Goal: Task Accomplishment & Management: Manage account settings

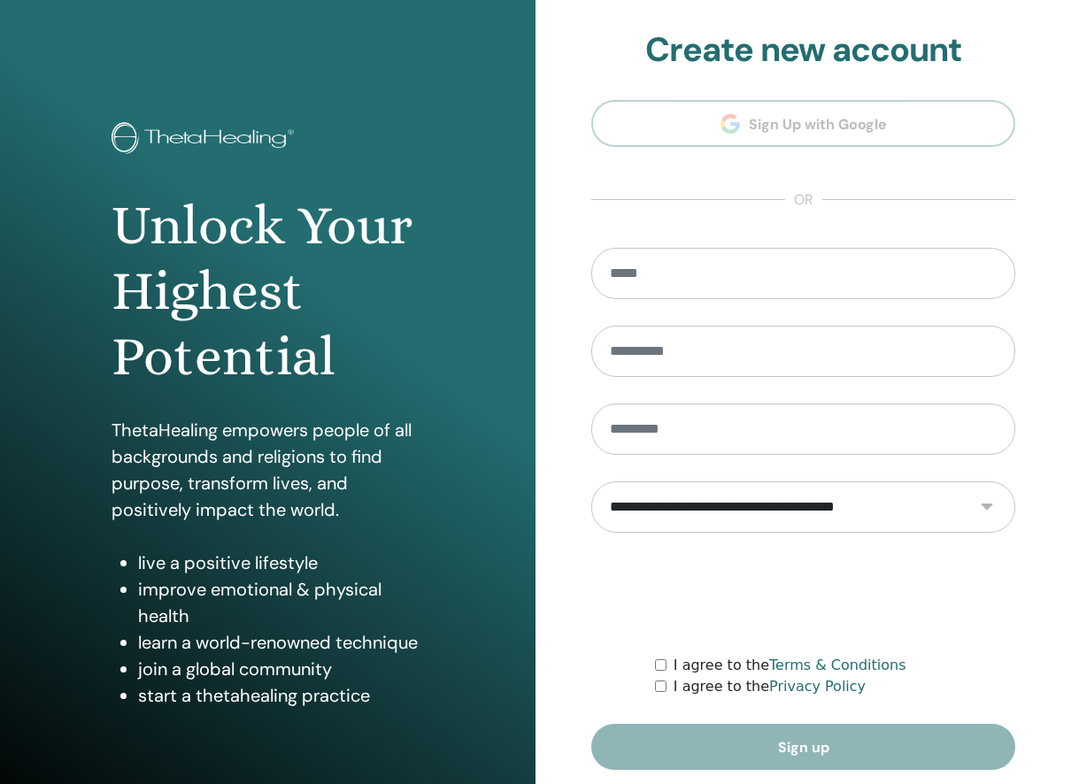
scroll to position [65, 0]
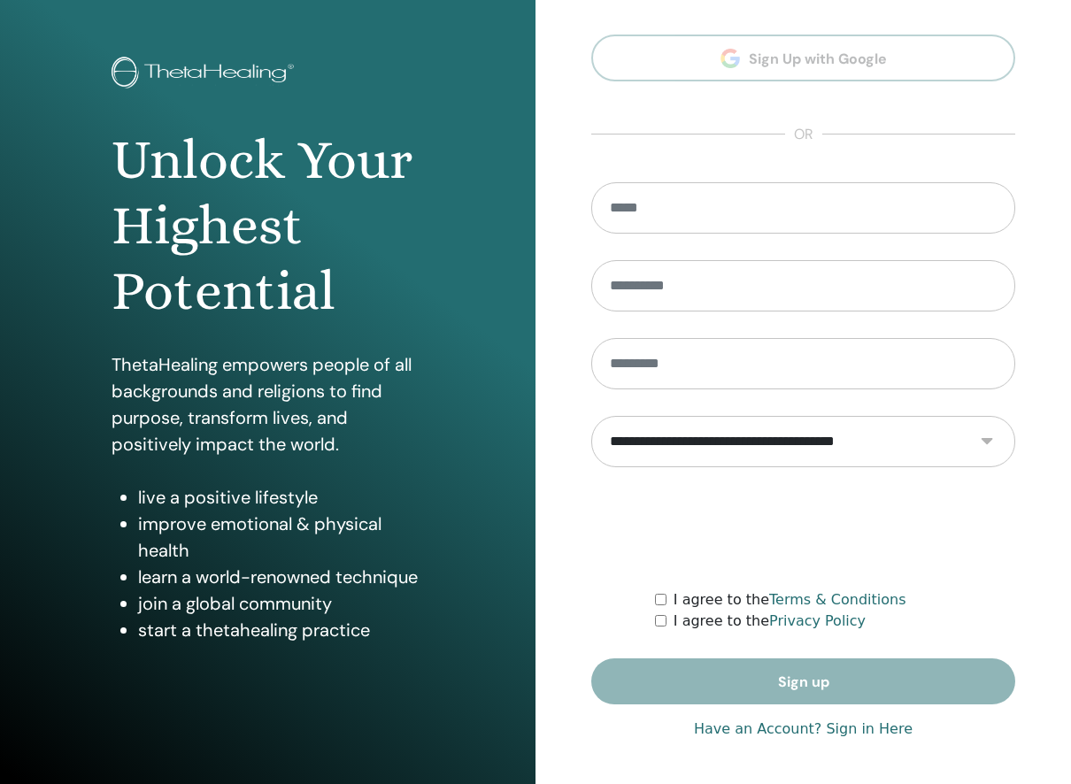
click at [860, 729] on link "Have an Account? Sign in Here" at bounding box center [803, 728] width 219 height 21
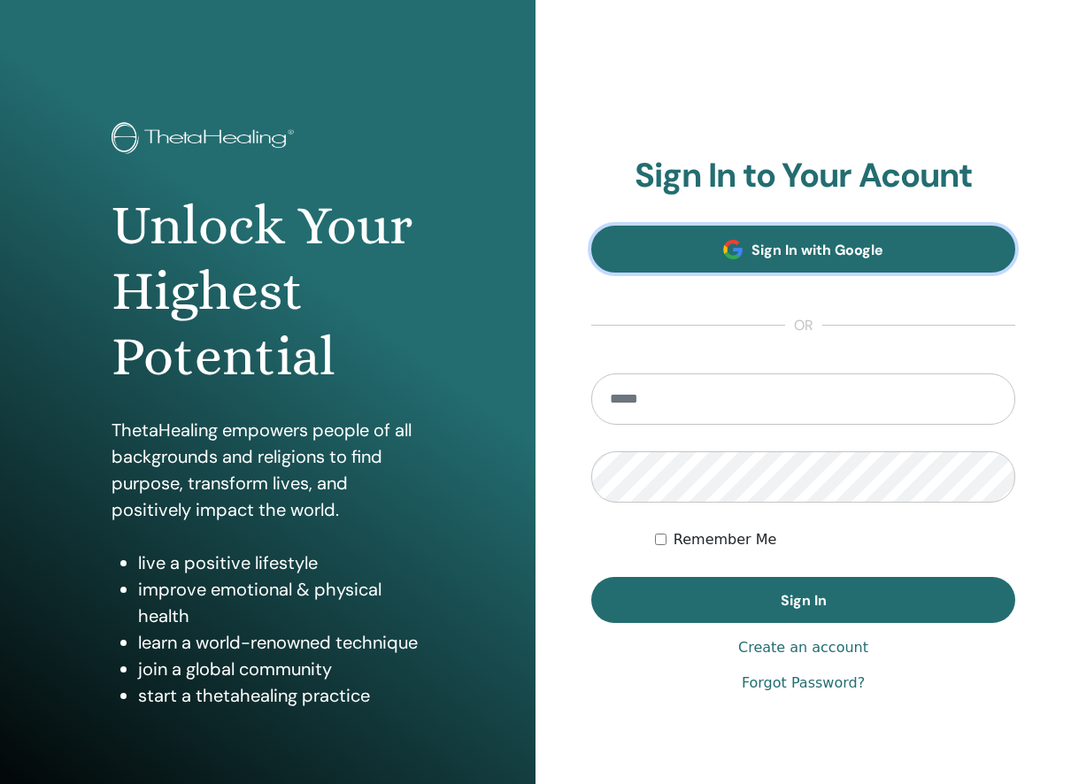
click at [813, 231] on link "Sign In with Google" at bounding box center [803, 249] width 424 height 47
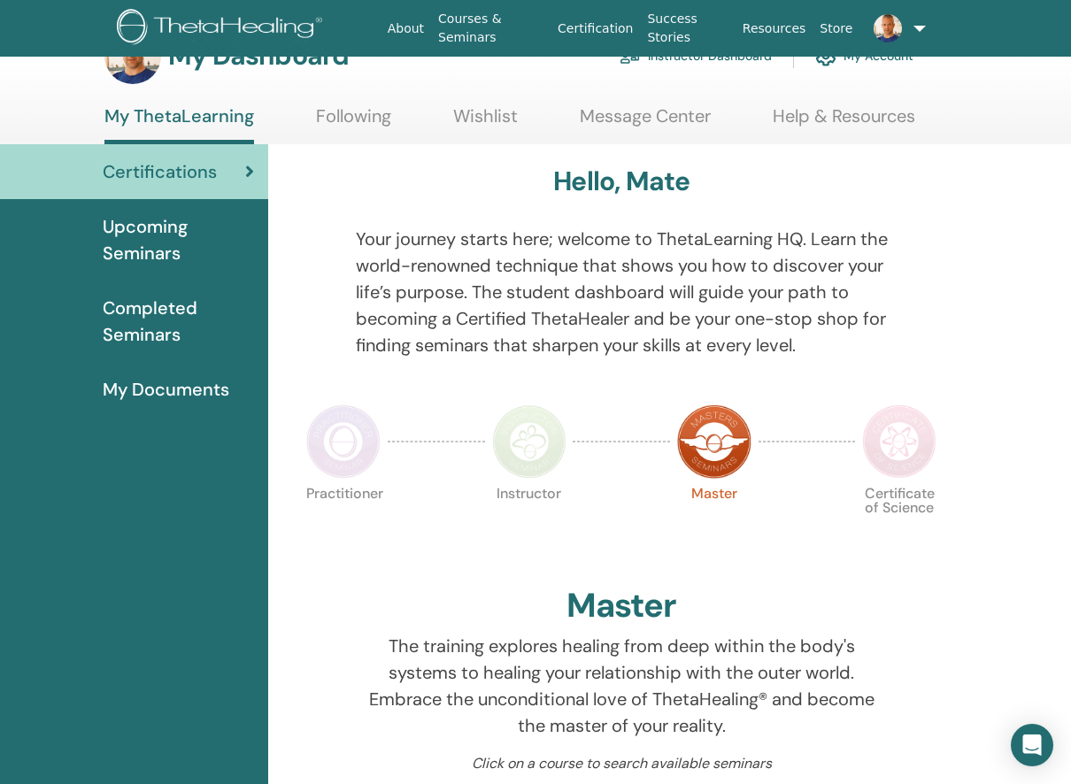
scroll to position [36, 0]
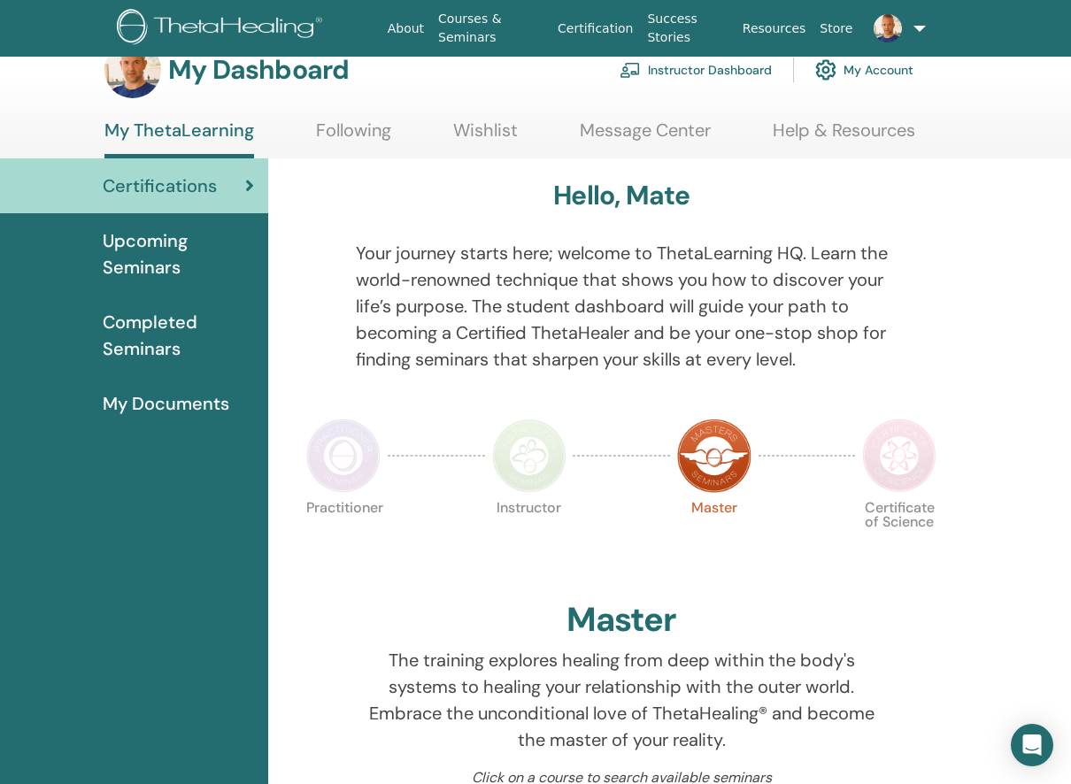
click at [170, 248] on span "Upcoming Seminars" at bounding box center [178, 253] width 151 height 53
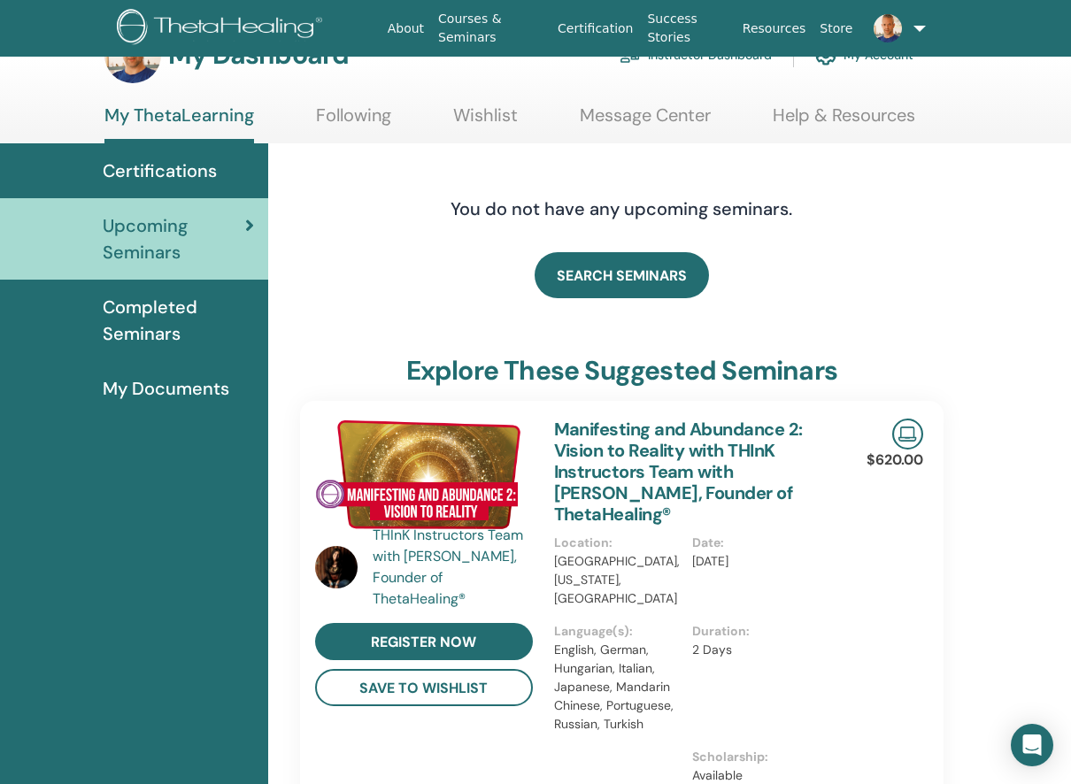
scroll to position [55, 0]
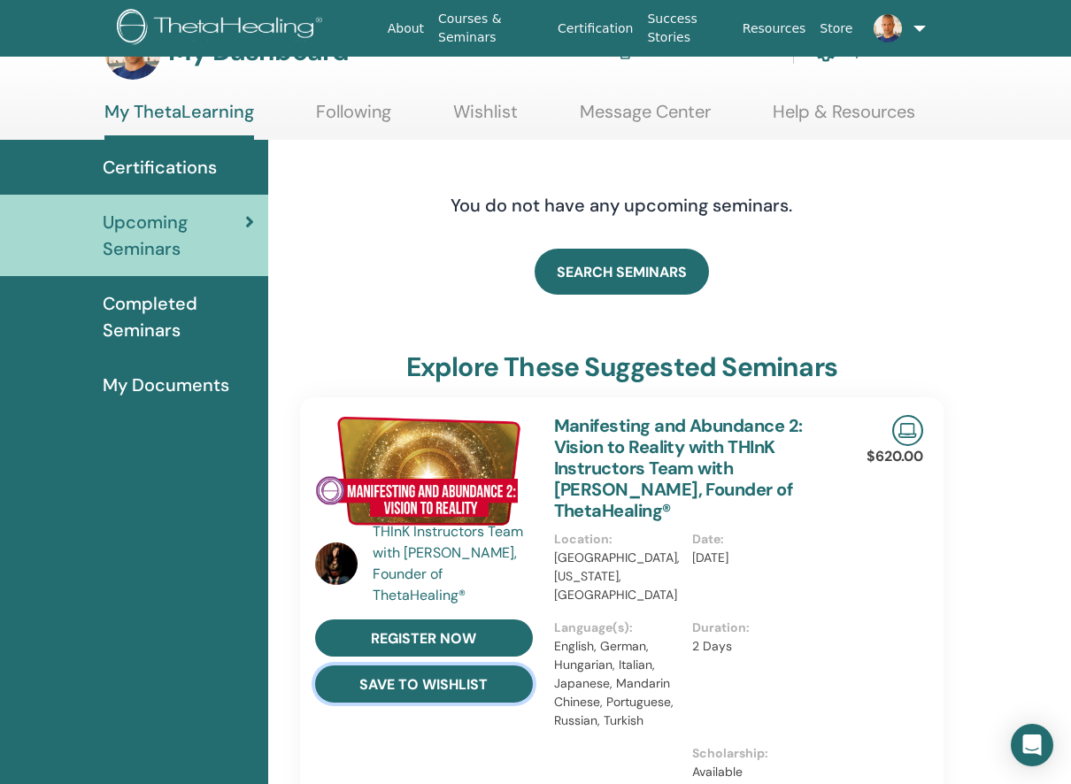
click at [473, 684] on button "save to wishlist" at bounding box center [424, 683] width 218 height 37
click at [353, 106] on link "Following" at bounding box center [353, 118] width 75 height 35
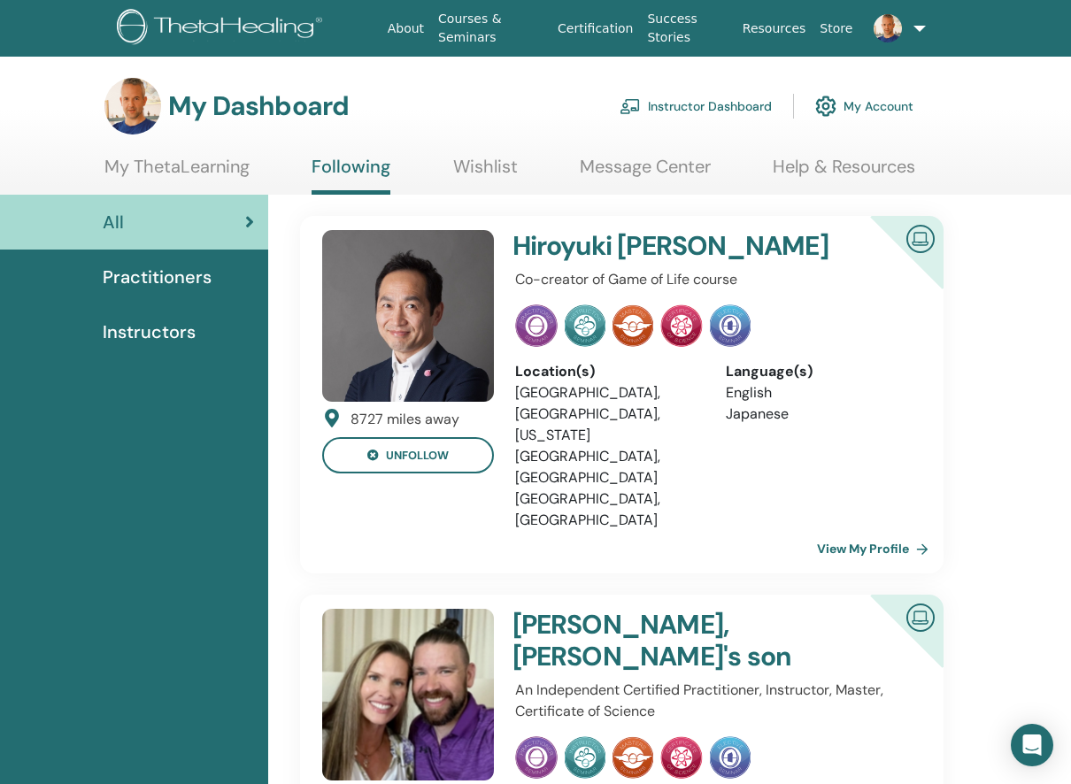
click at [419, 285] on img at bounding box center [408, 316] width 172 height 172
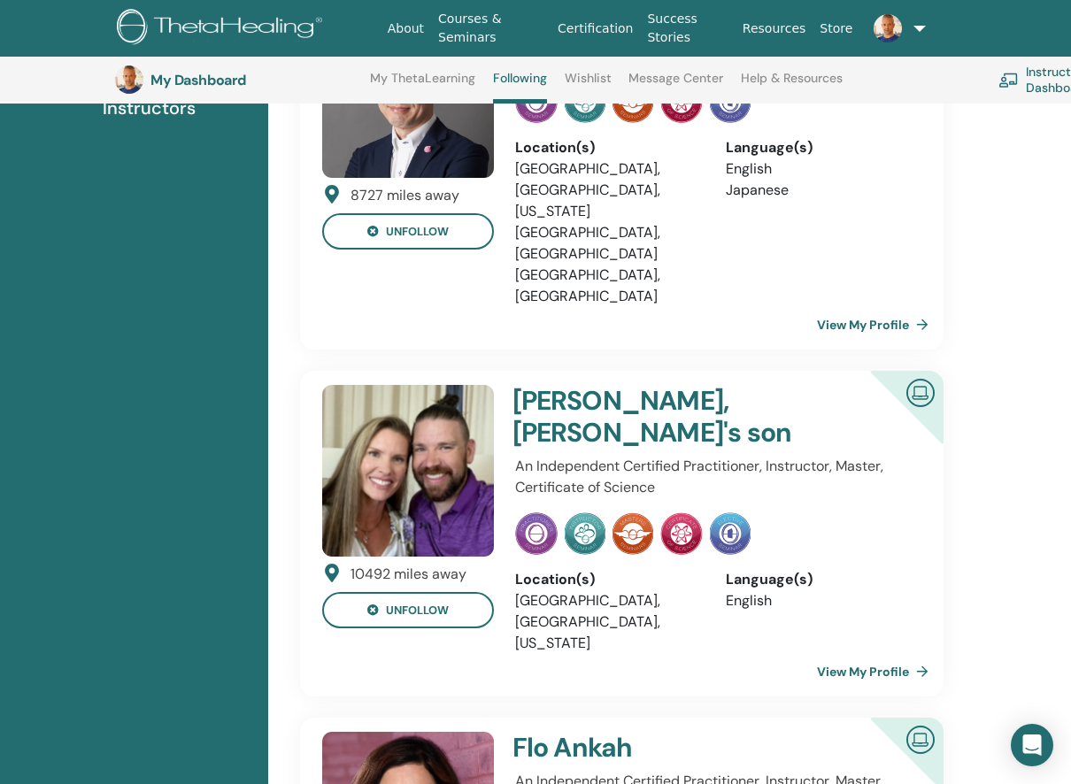
scroll to position [311, 0]
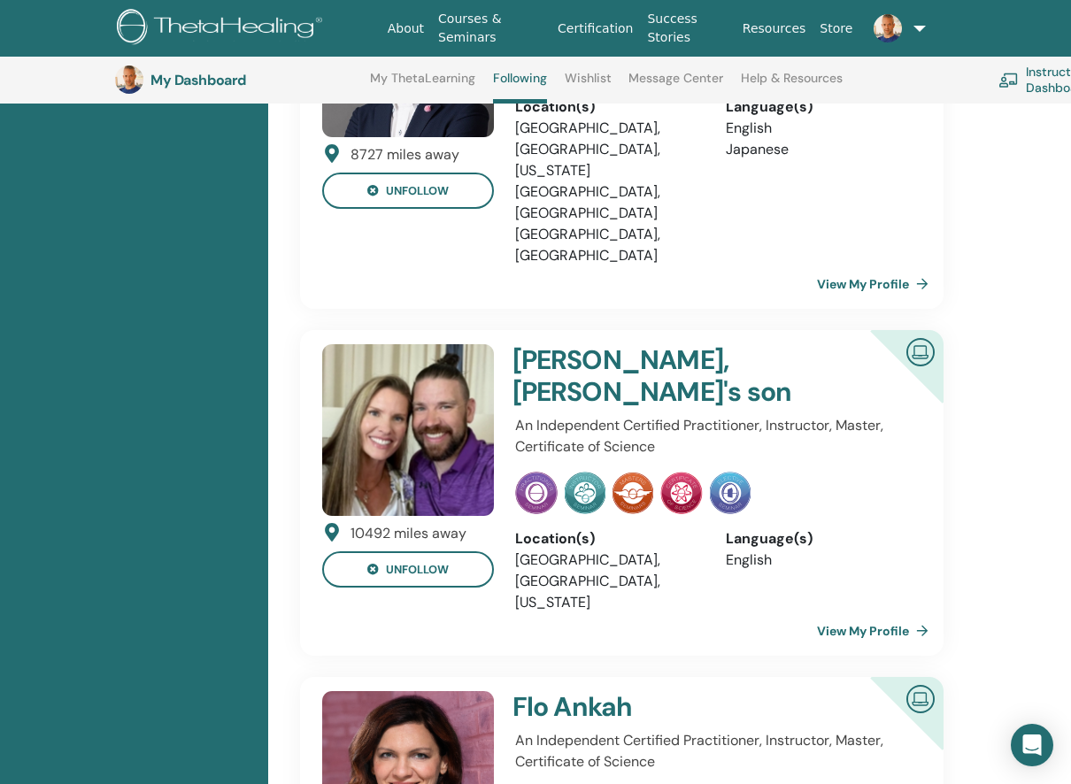
click at [424, 360] on img at bounding box center [408, 430] width 172 height 172
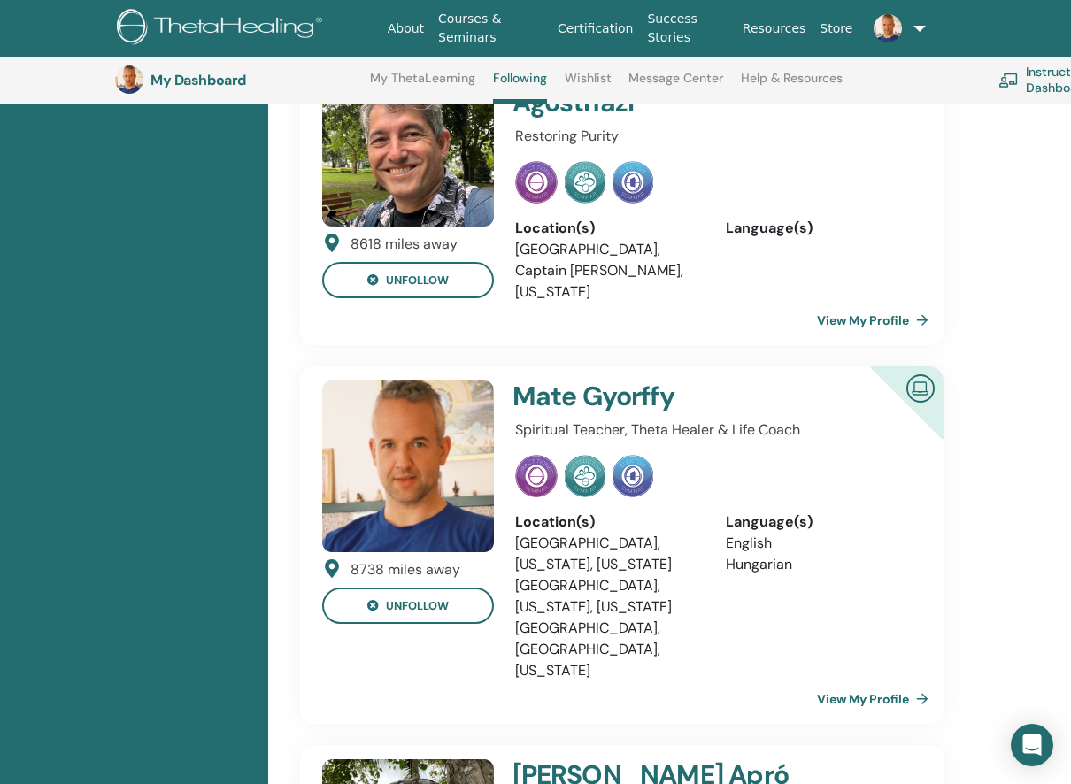
scroll to position [2052, 0]
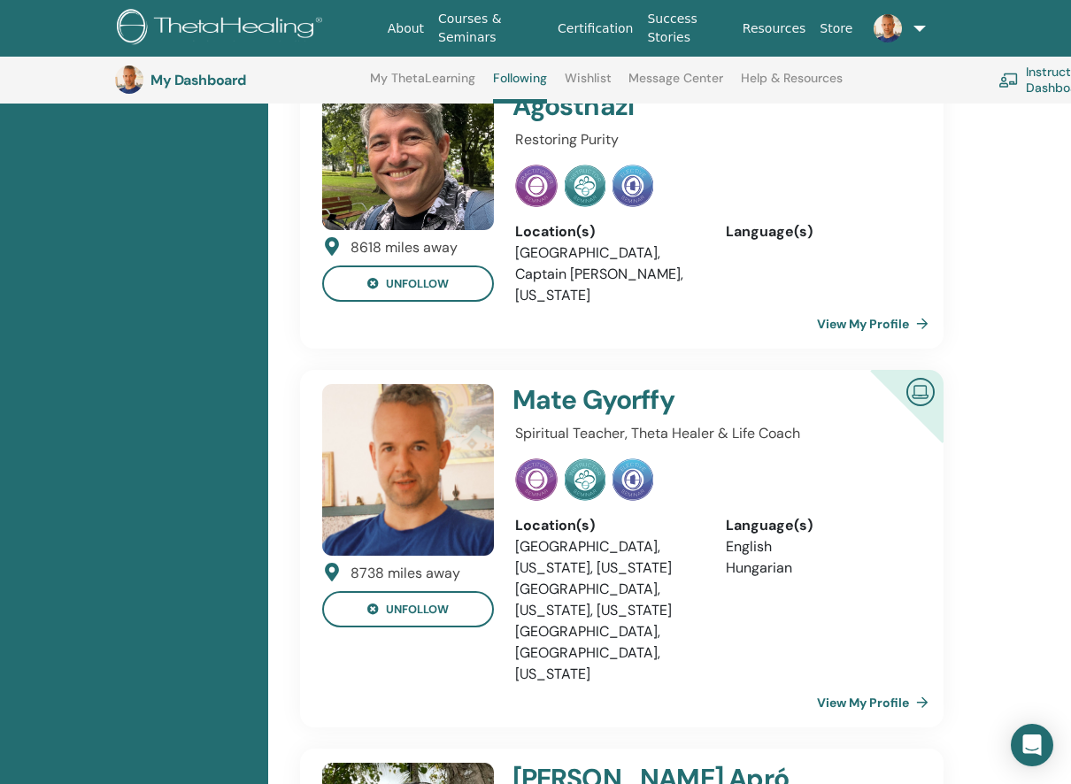
click at [849, 685] on link "View My Profile" at bounding box center [876, 702] width 119 height 35
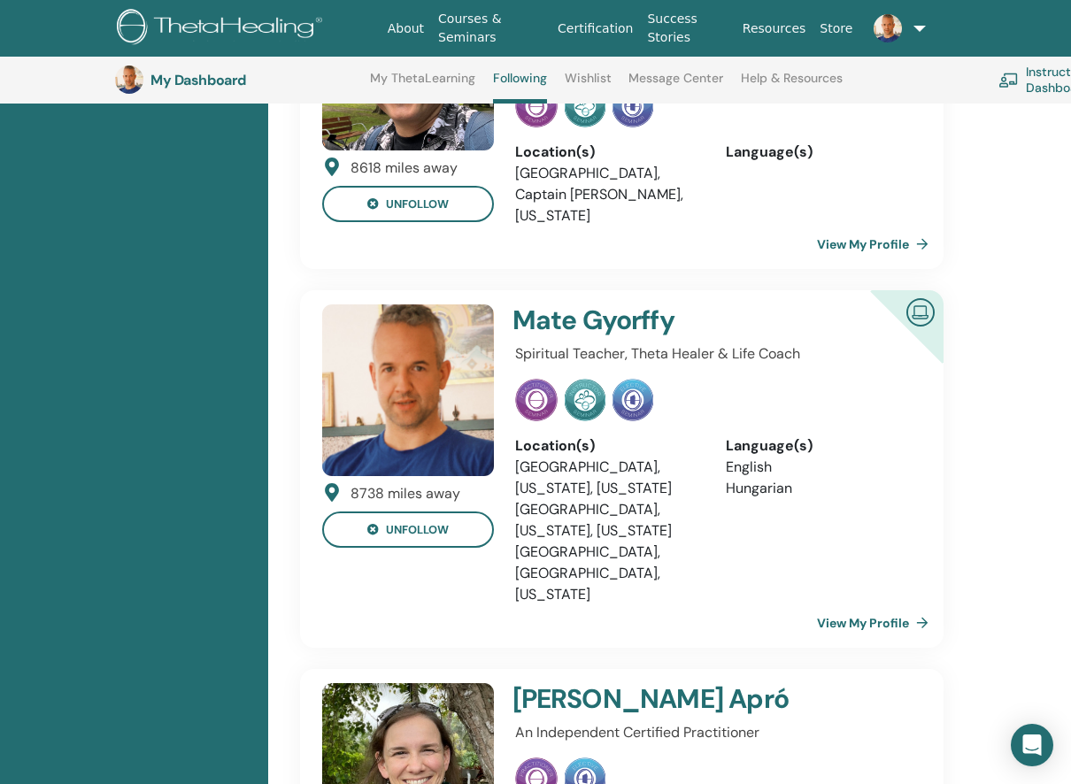
scroll to position [2172, 0]
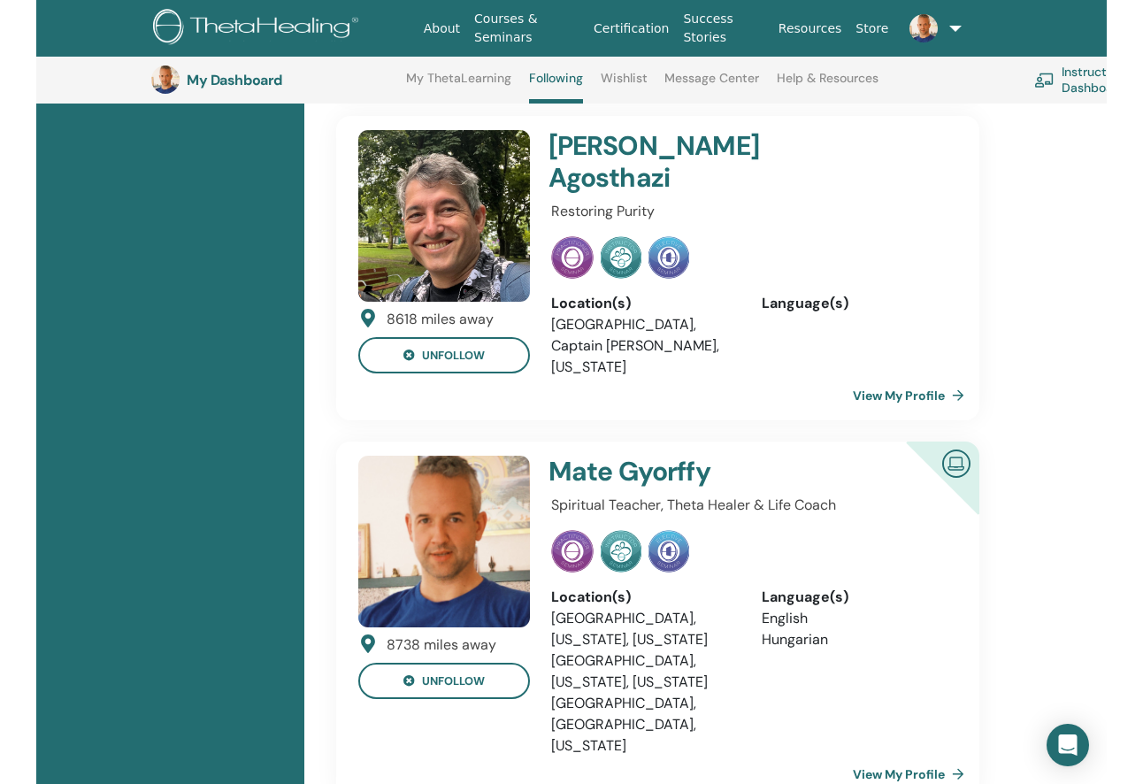
scroll to position [1956, 0]
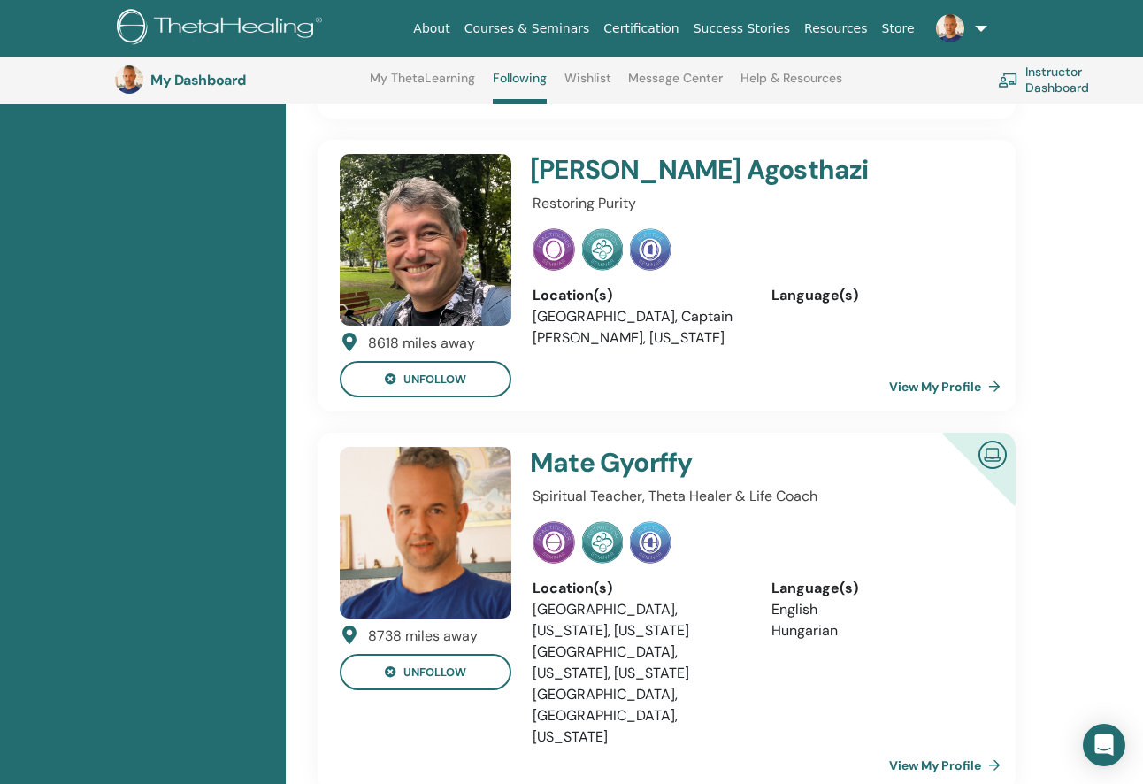
click at [982, 27] on link at bounding box center [958, 28] width 73 height 57
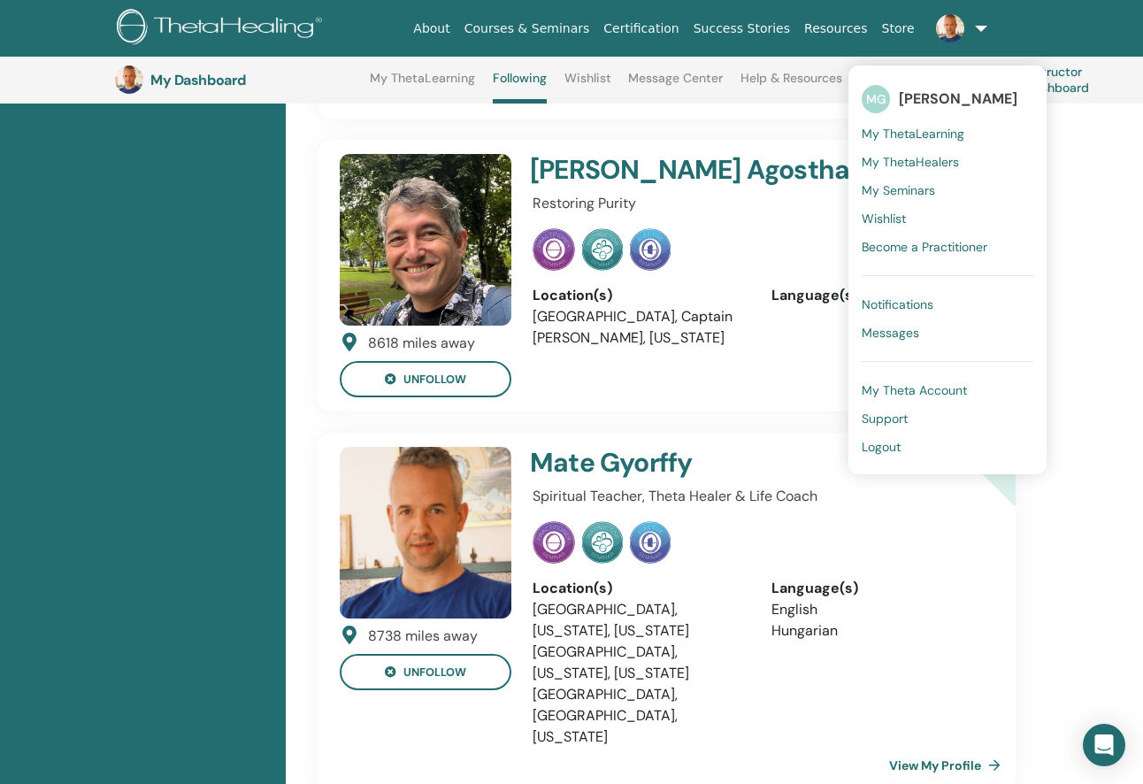
click at [915, 97] on span "[PERSON_NAME]" at bounding box center [958, 98] width 119 height 19
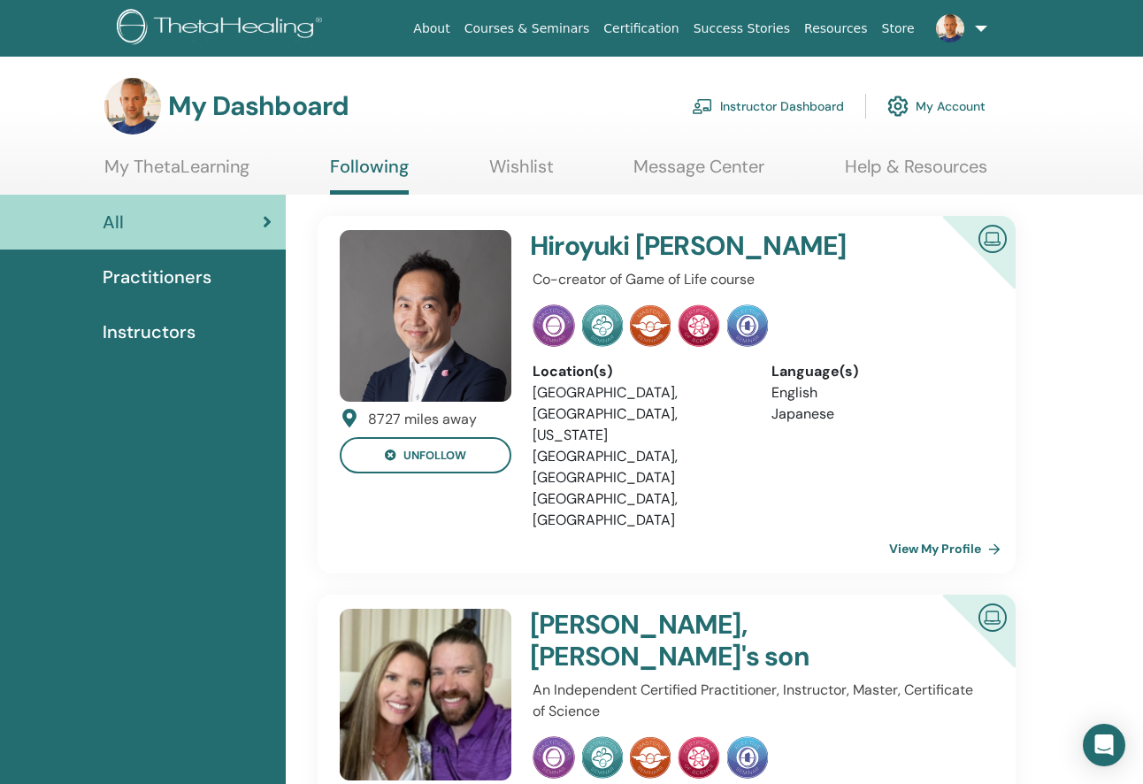
click at [978, 27] on link at bounding box center [958, 28] width 73 height 57
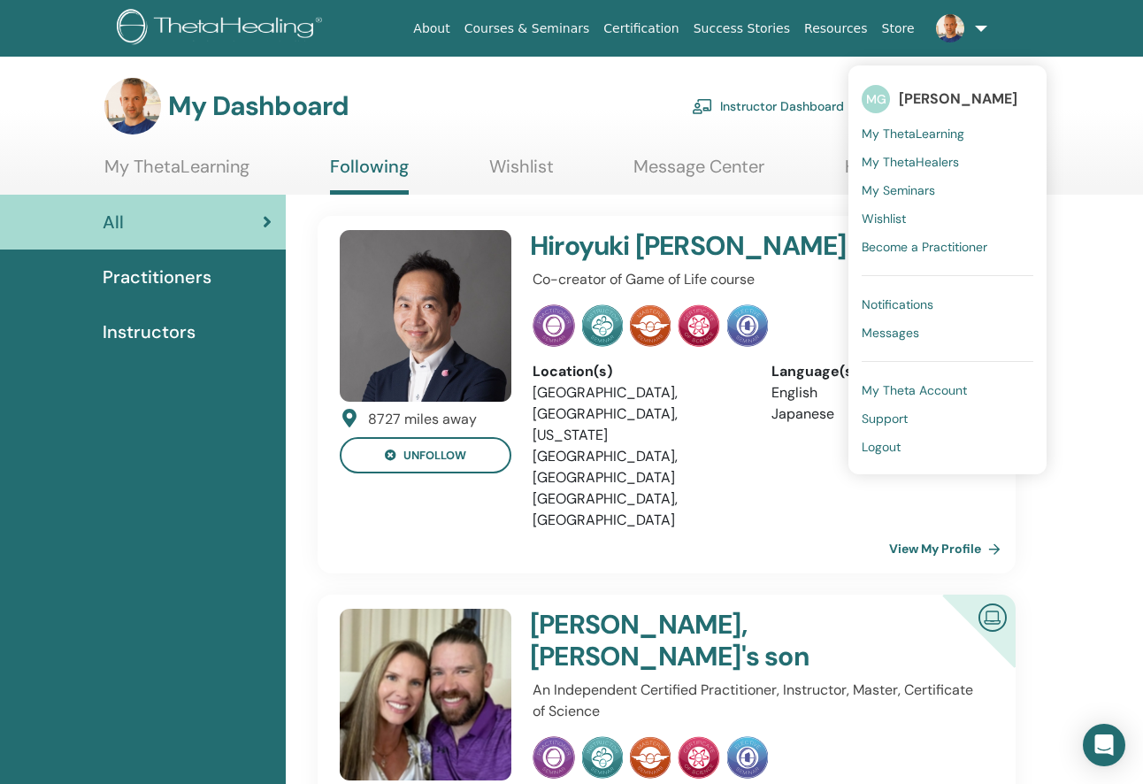
click at [978, 31] on link at bounding box center [958, 28] width 73 height 57
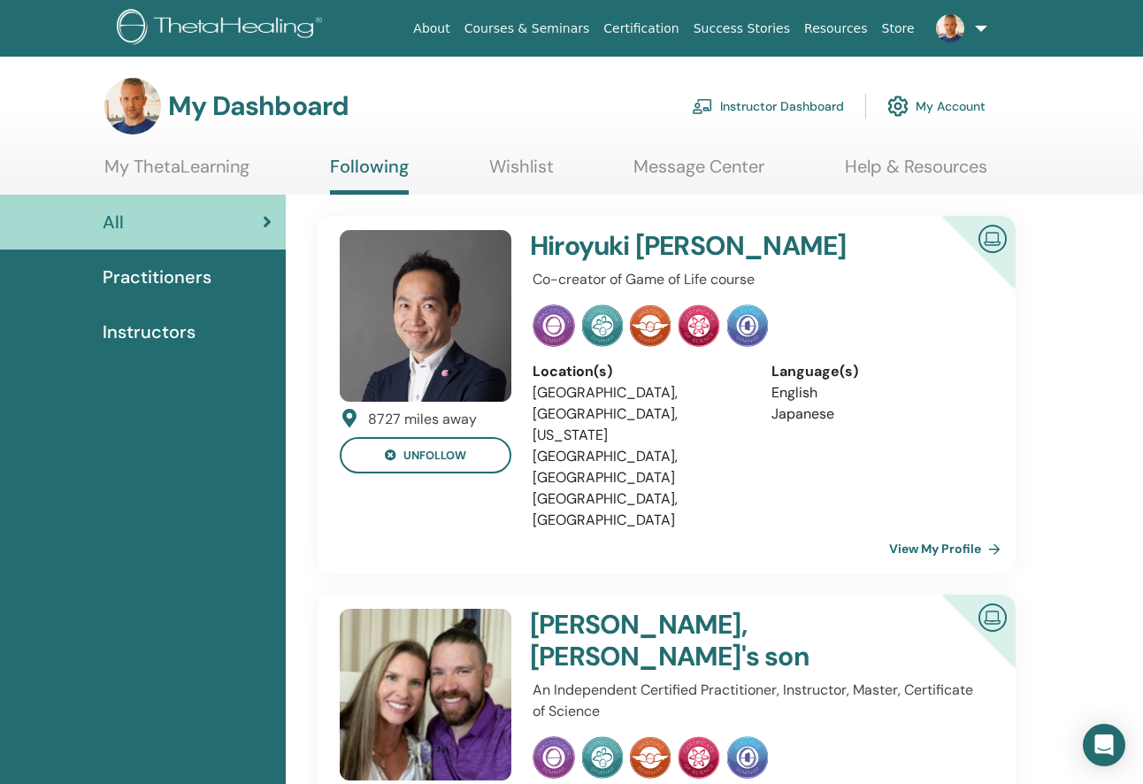
click at [939, 104] on link "My Account" at bounding box center [936, 106] width 98 height 39
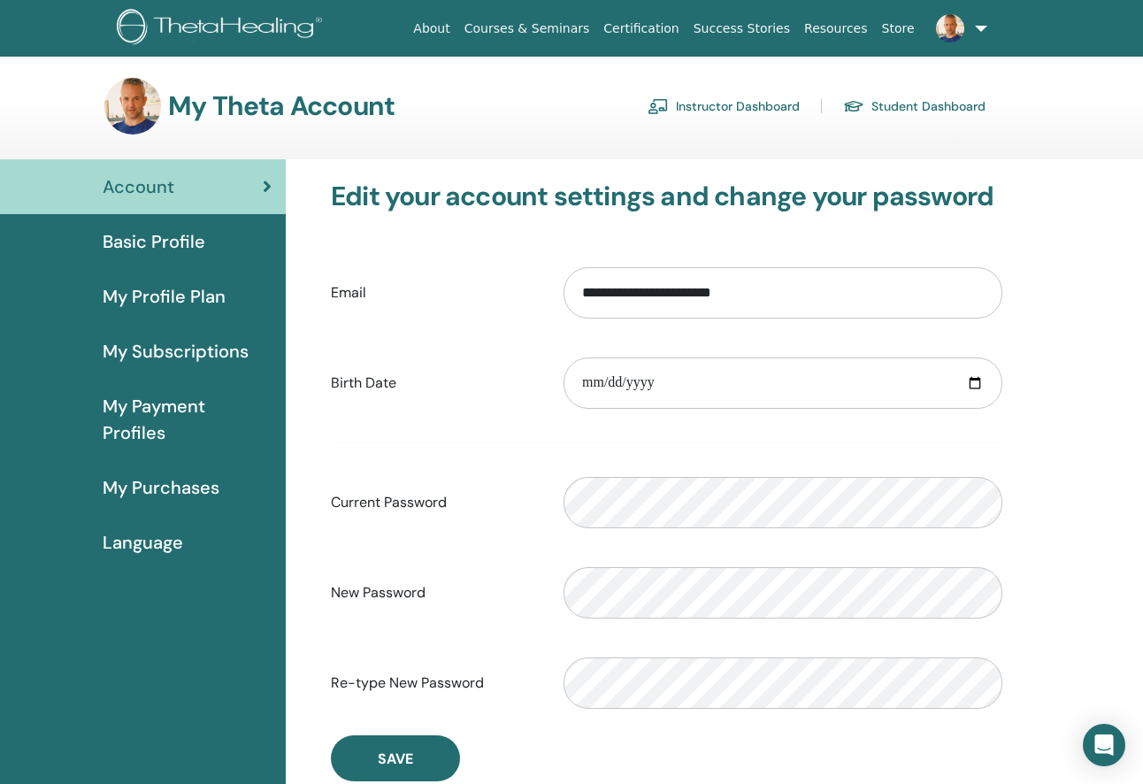
click at [176, 295] on span "My Profile Plan" at bounding box center [164, 296] width 123 height 27
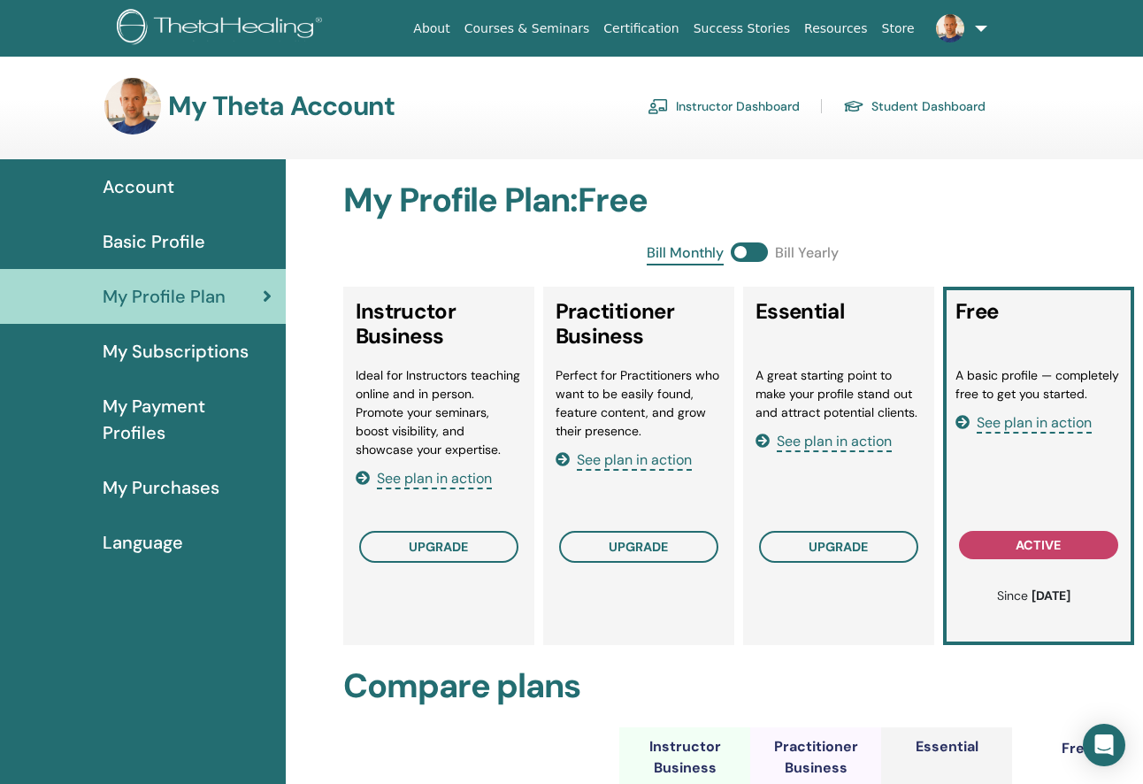
click at [226, 246] on div "Basic Profile" at bounding box center [142, 241] width 257 height 27
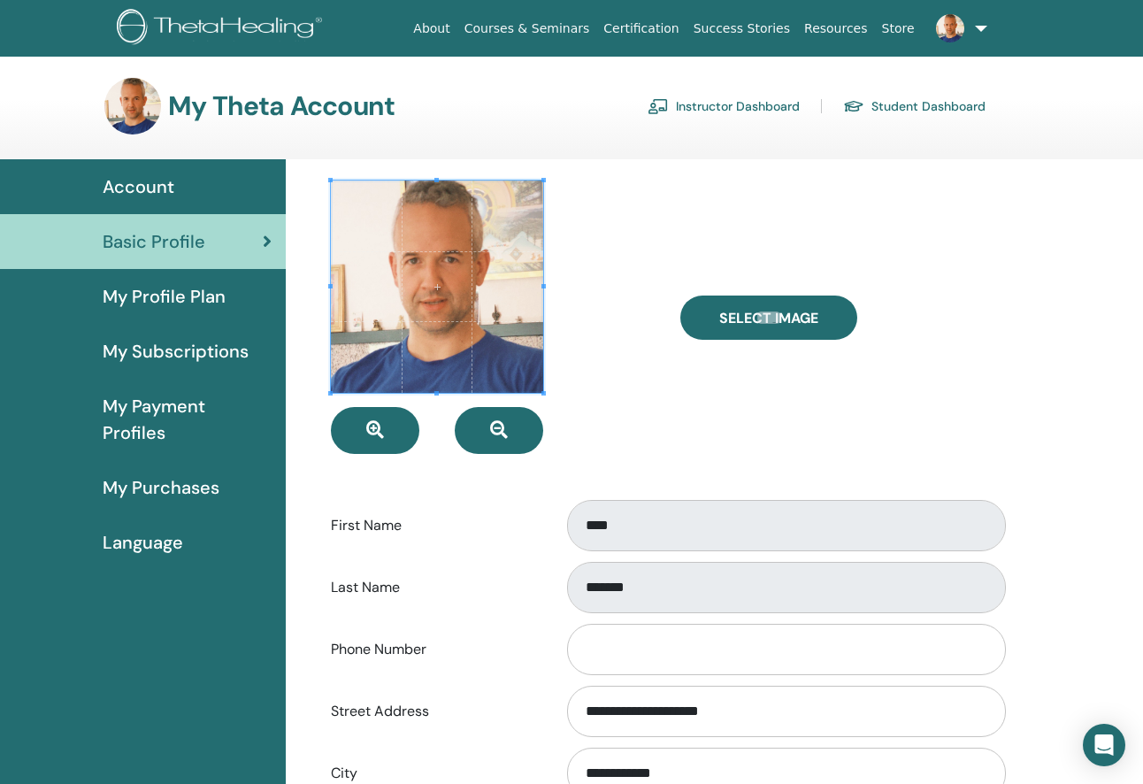
click at [161, 189] on span "Account" at bounding box center [139, 186] width 72 height 27
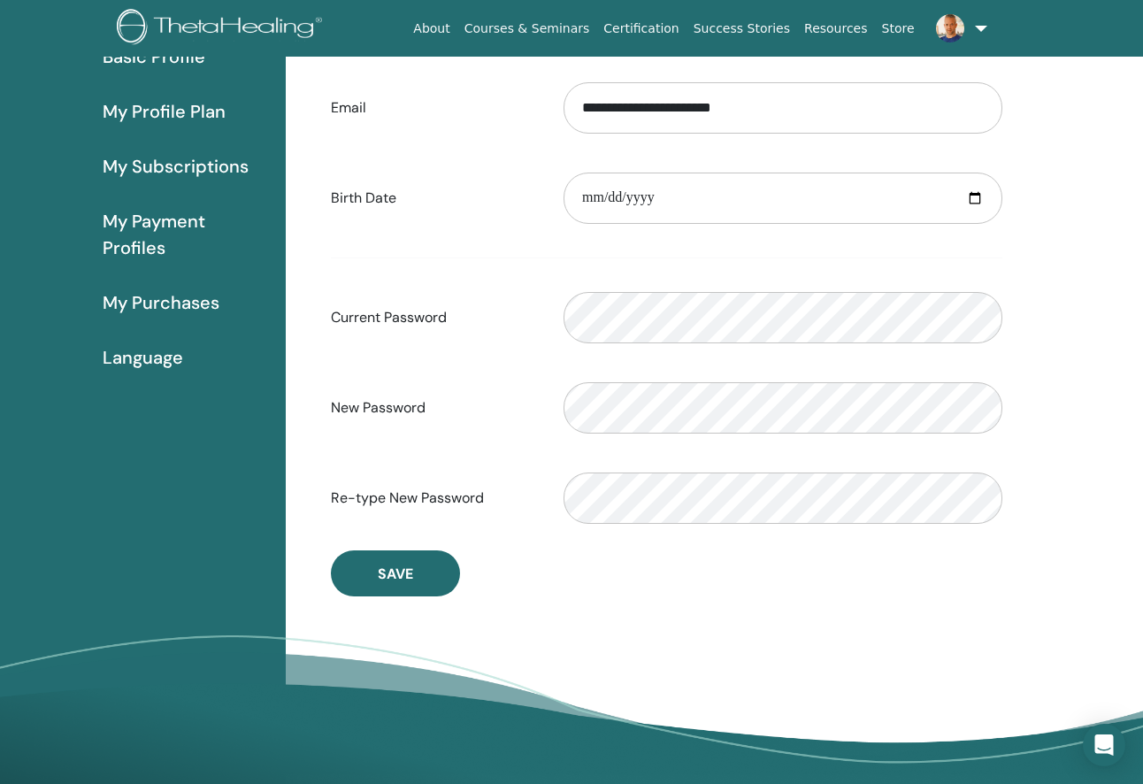
scroll to position [65, 0]
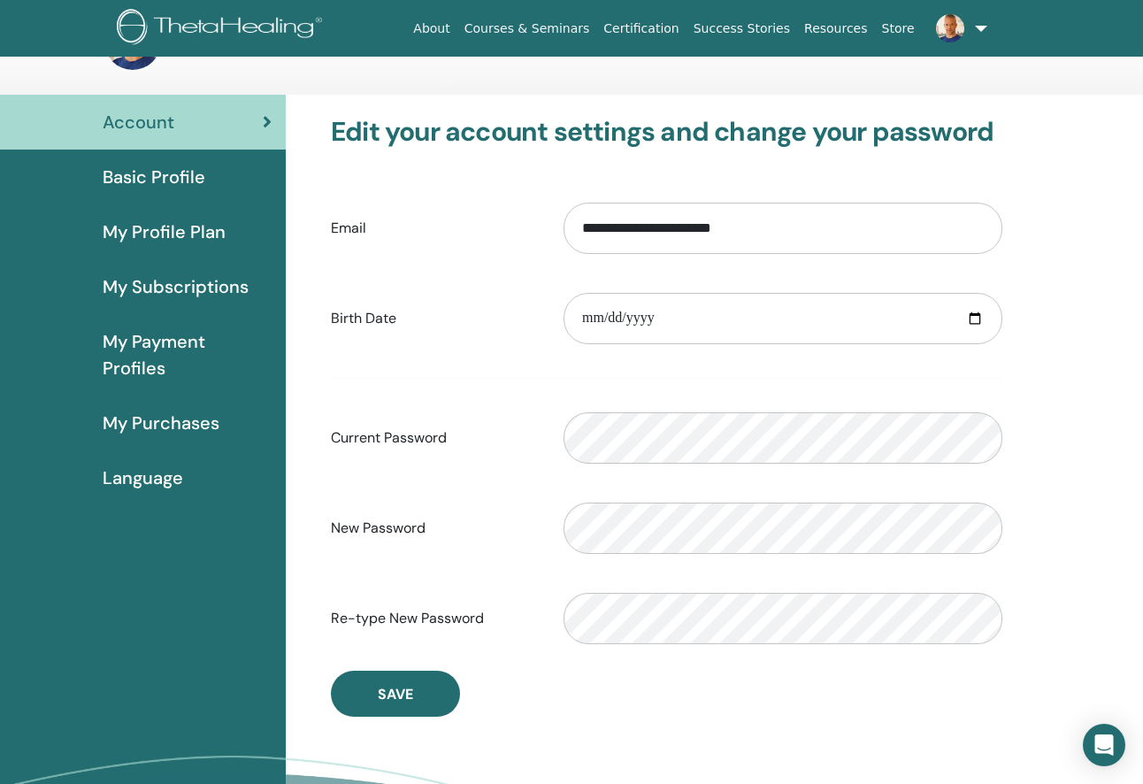
click at [173, 175] on span "Basic Profile" at bounding box center [154, 177] width 103 height 27
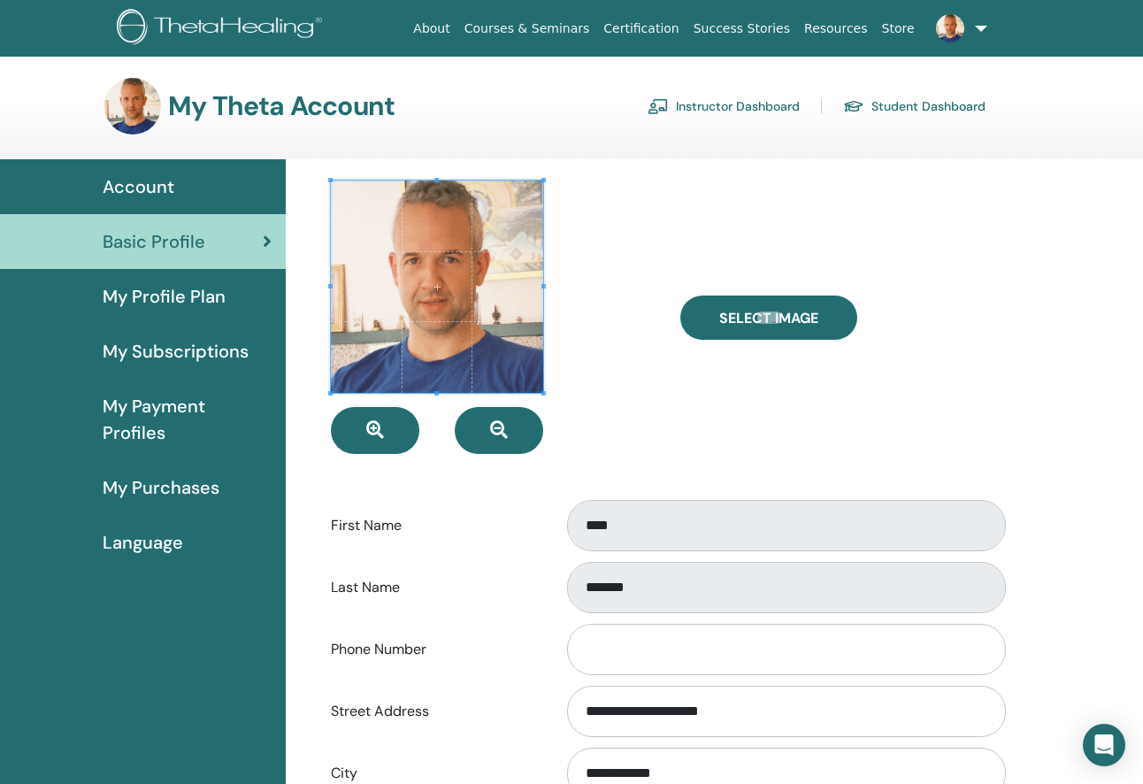
click at [150, 303] on span "My Profile Plan" at bounding box center [164, 296] width 123 height 27
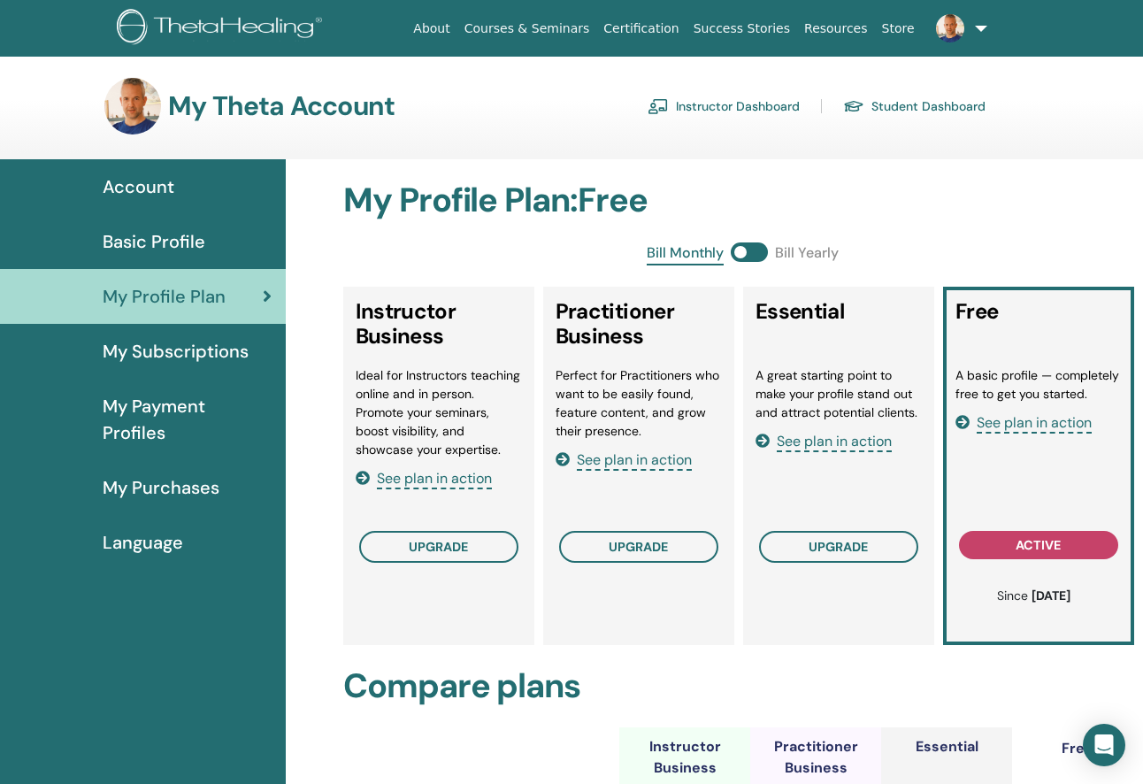
click at [747, 107] on link "Instructor Dashboard" at bounding box center [724, 106] width 152 height 28
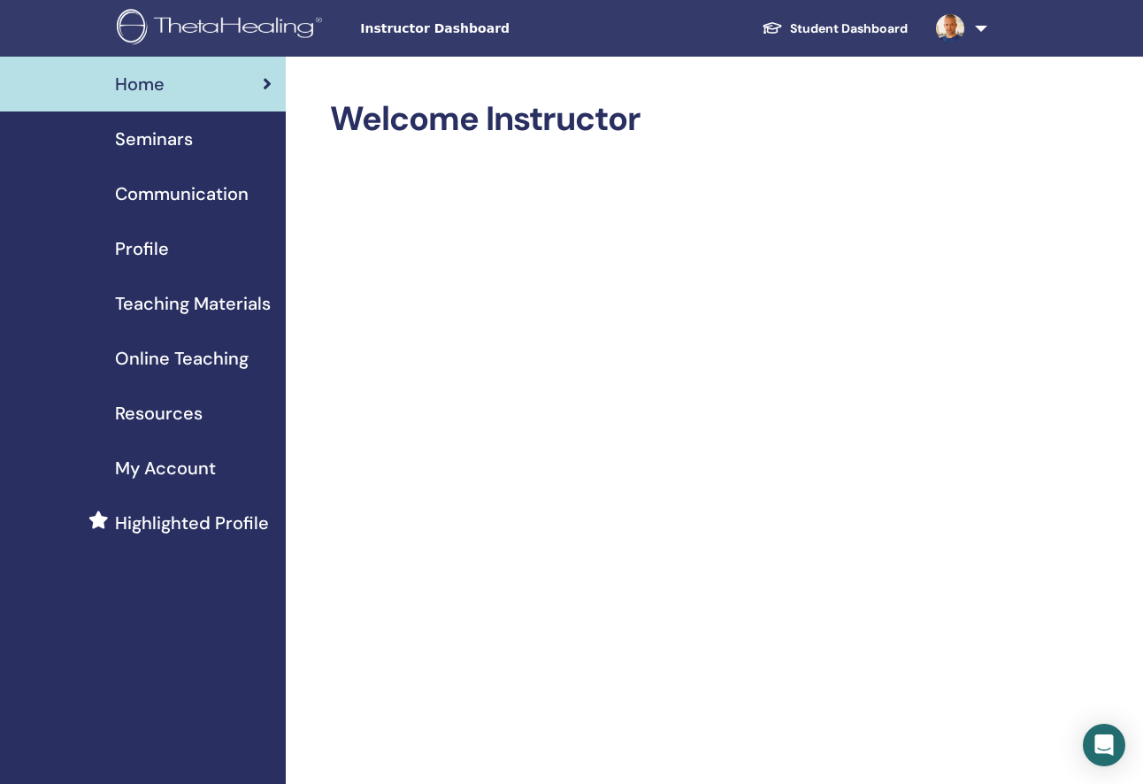
click at [149, 246] on span "Profile" at bounding box center [142, 248] width 54 height 27
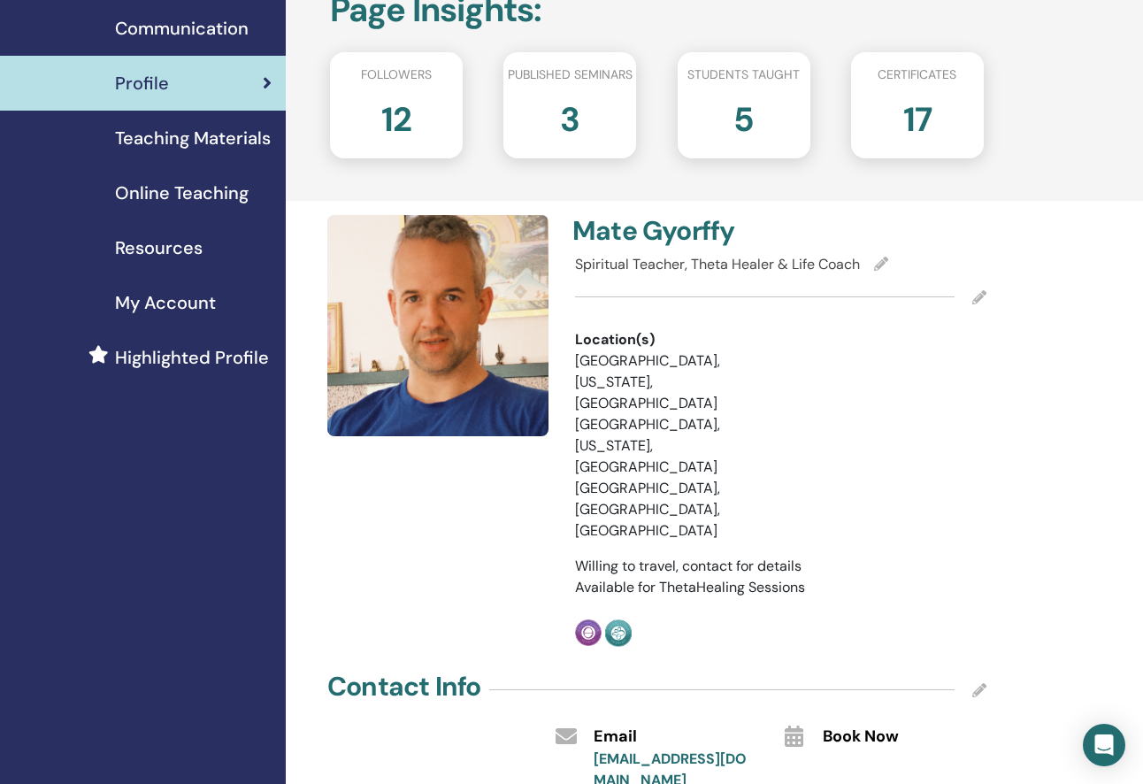
scroll to position [173, 0]
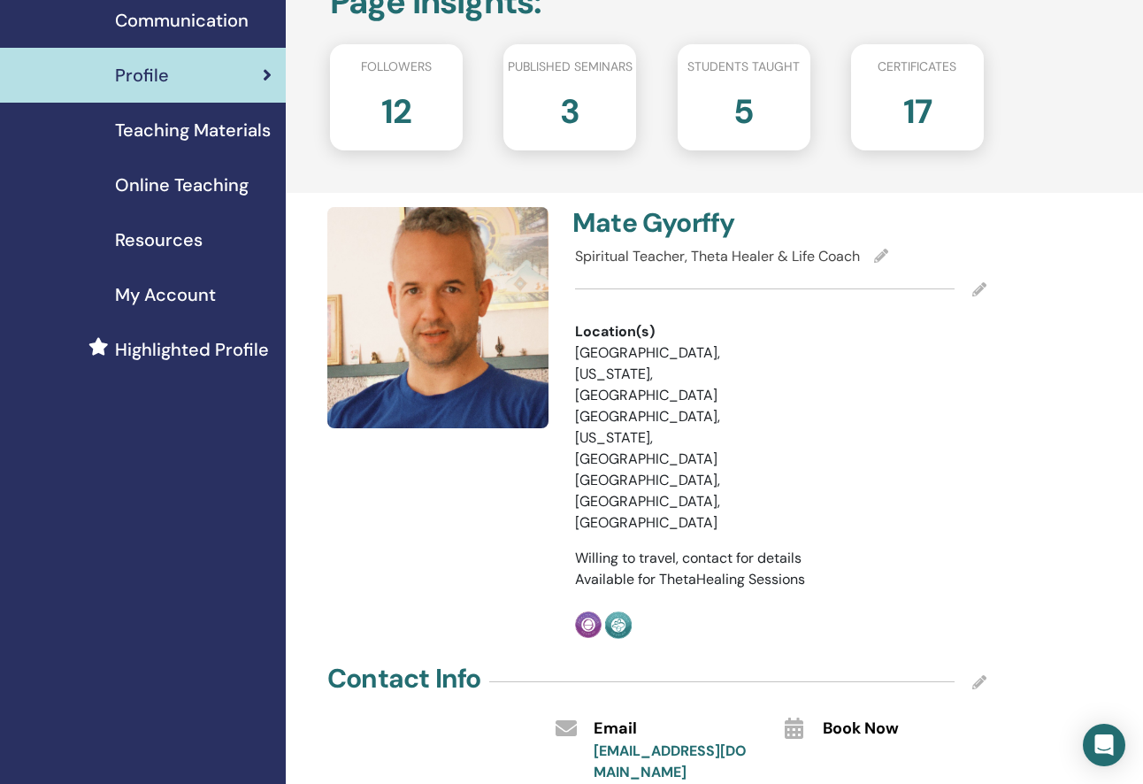
click at [974, 289] on icon at bounding box center [979, 289] width 14 height 14
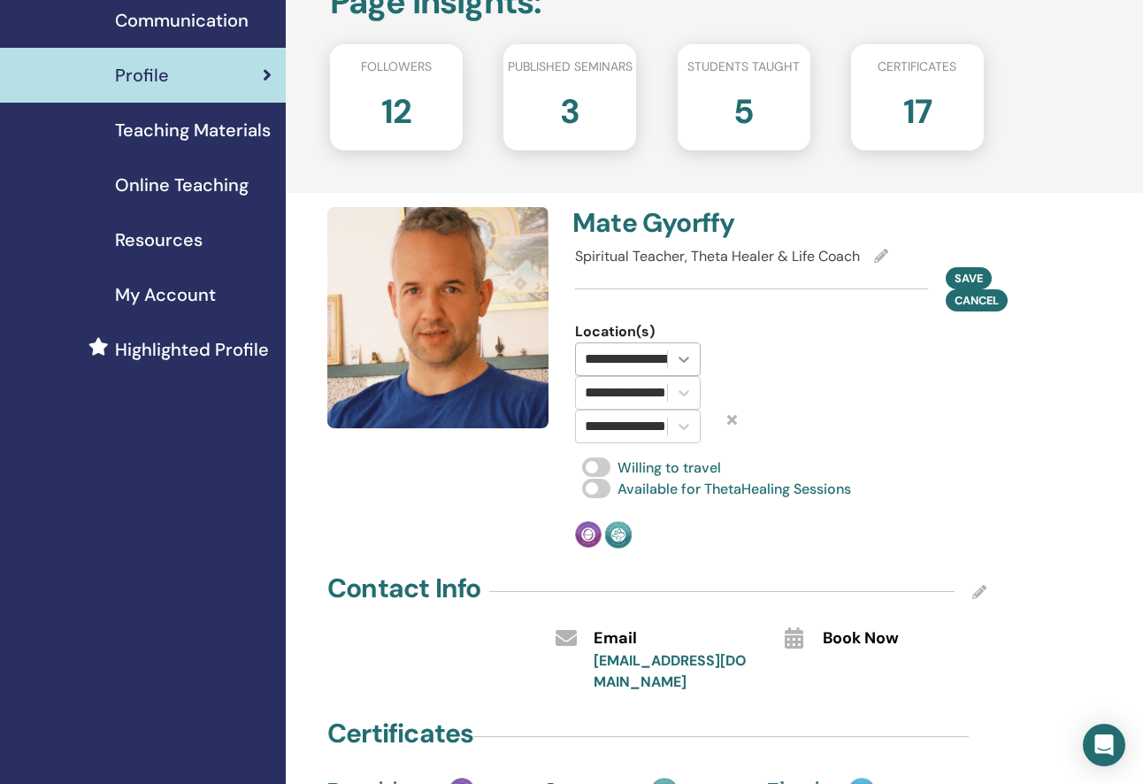
scroll to position [0, 50]
click at [685, 355] on icon at bounding box center [684, 359] width 18 height 18
type input "****"
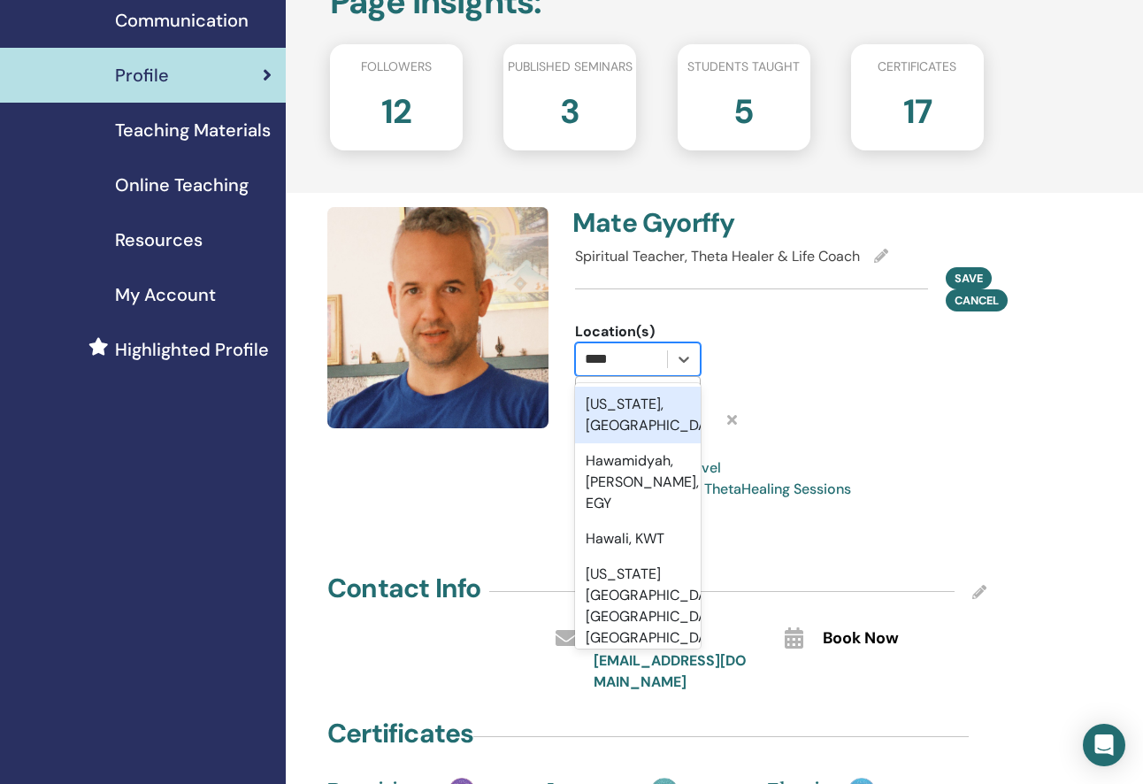
click at [641, 403] on div "Hawaii, USA" at bounding box center [638, 415] width 126 height 57
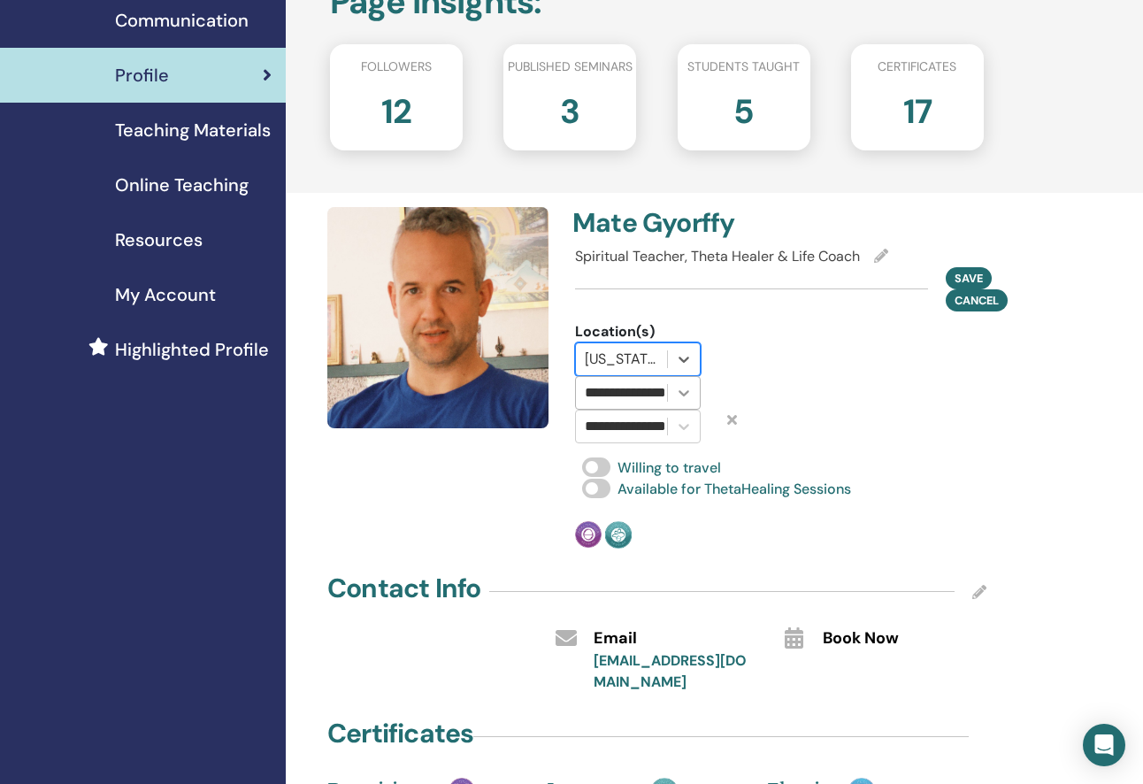
scroll to position [0, 25]
click at [679, 389] on icon at bounding box center [684, 393] width 18 height 18
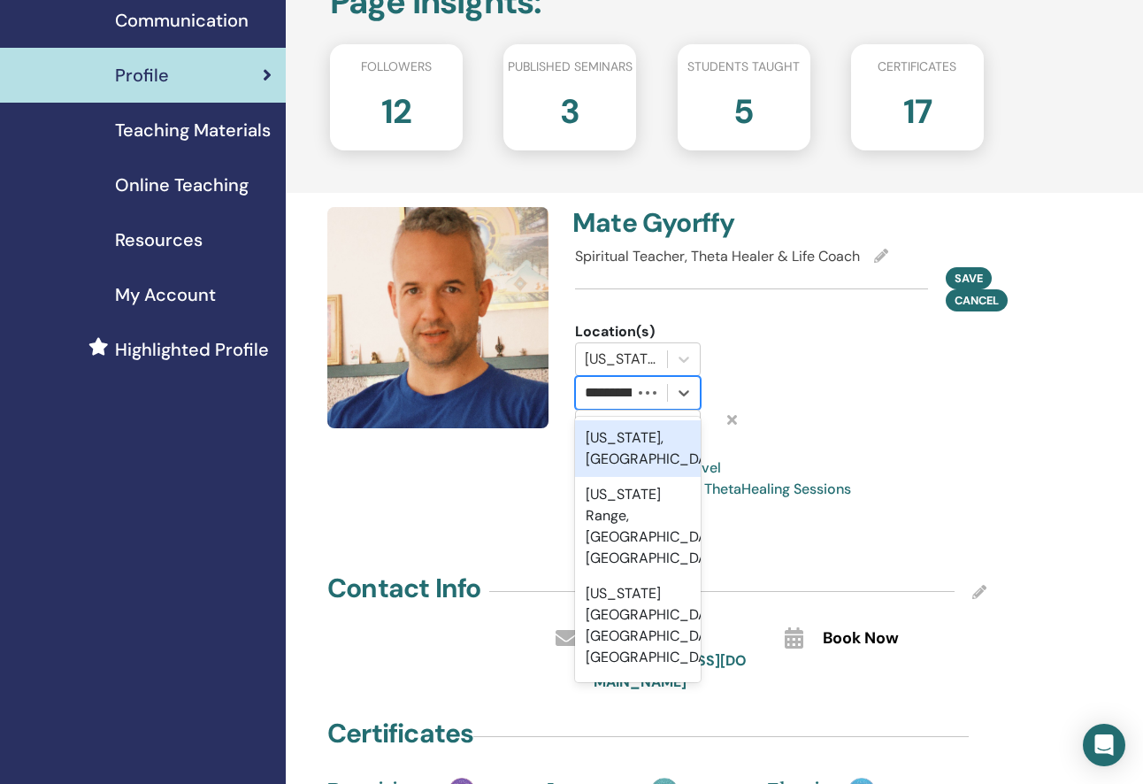
type input "**********"
click at [644, 437] on div "California, USA" at bounding box center [638, 448] width 126 height 57
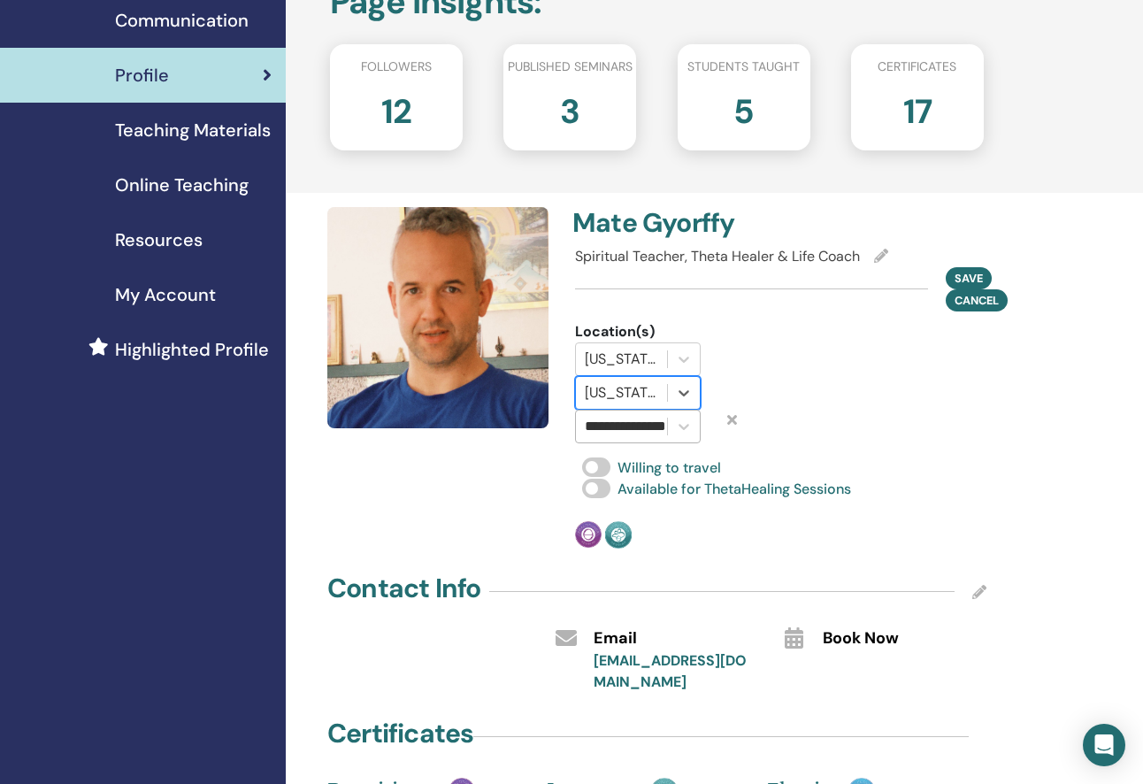
click at [641, 427] on input "**********" at bounding box center [639, 426] width 109 height 21
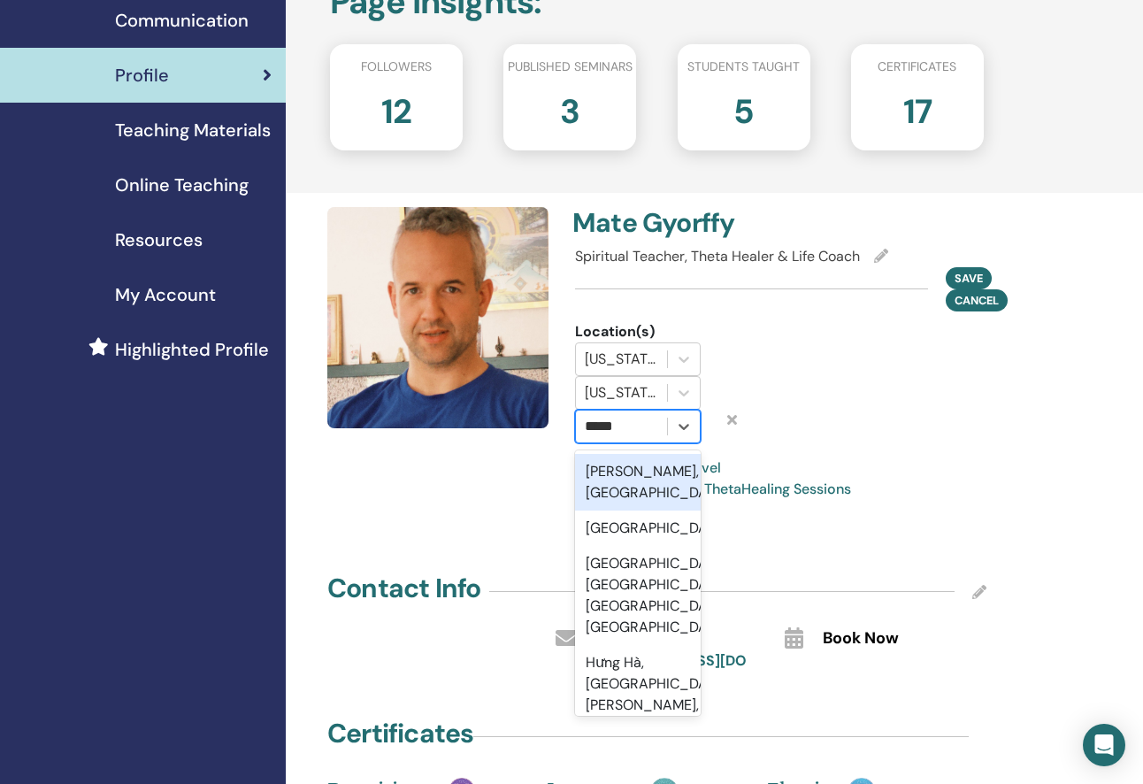
type input "******"
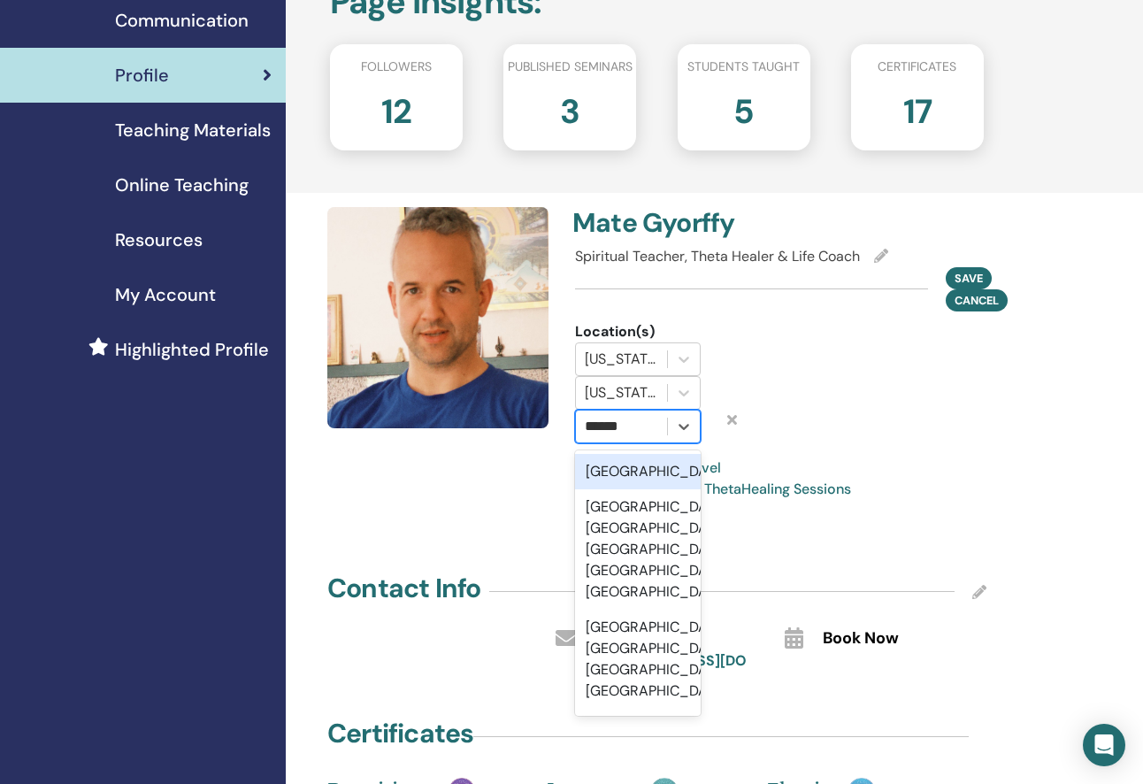
click at [624, 472] on div "Hungary" at bounding box center [638, 471] width 126 height 35
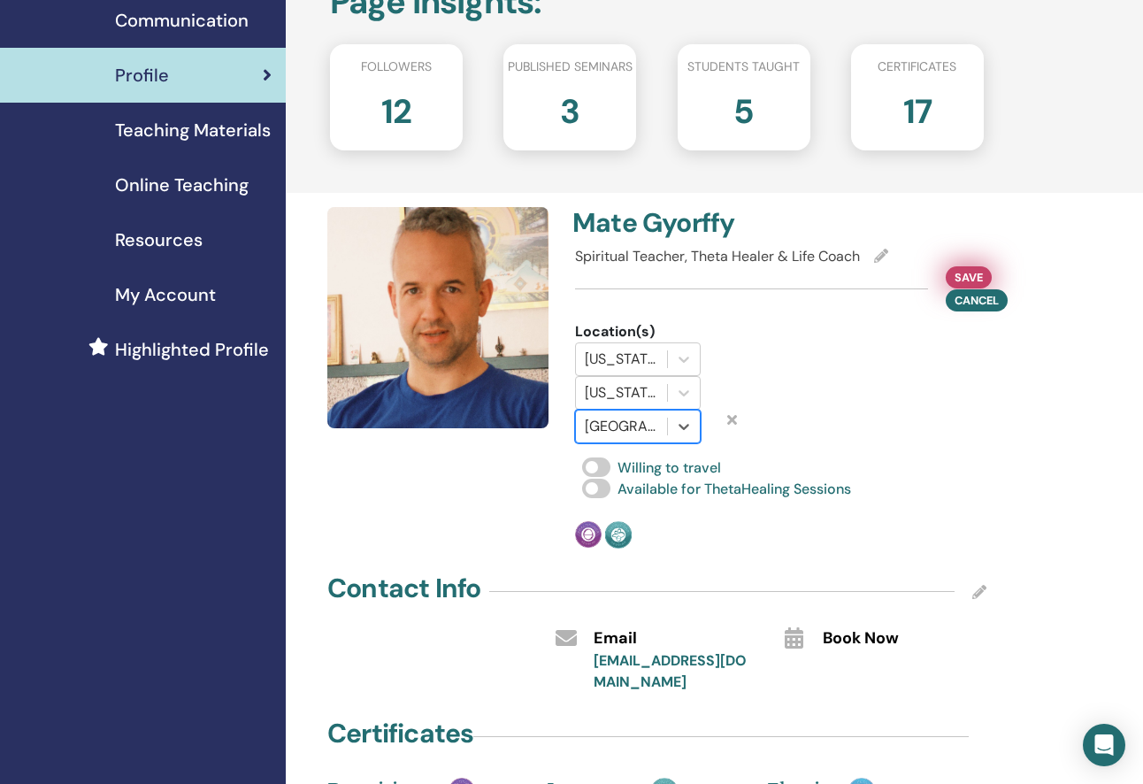
click at [968, 274] on span "Save" at bounding box center [969, 277] width 28 height 19
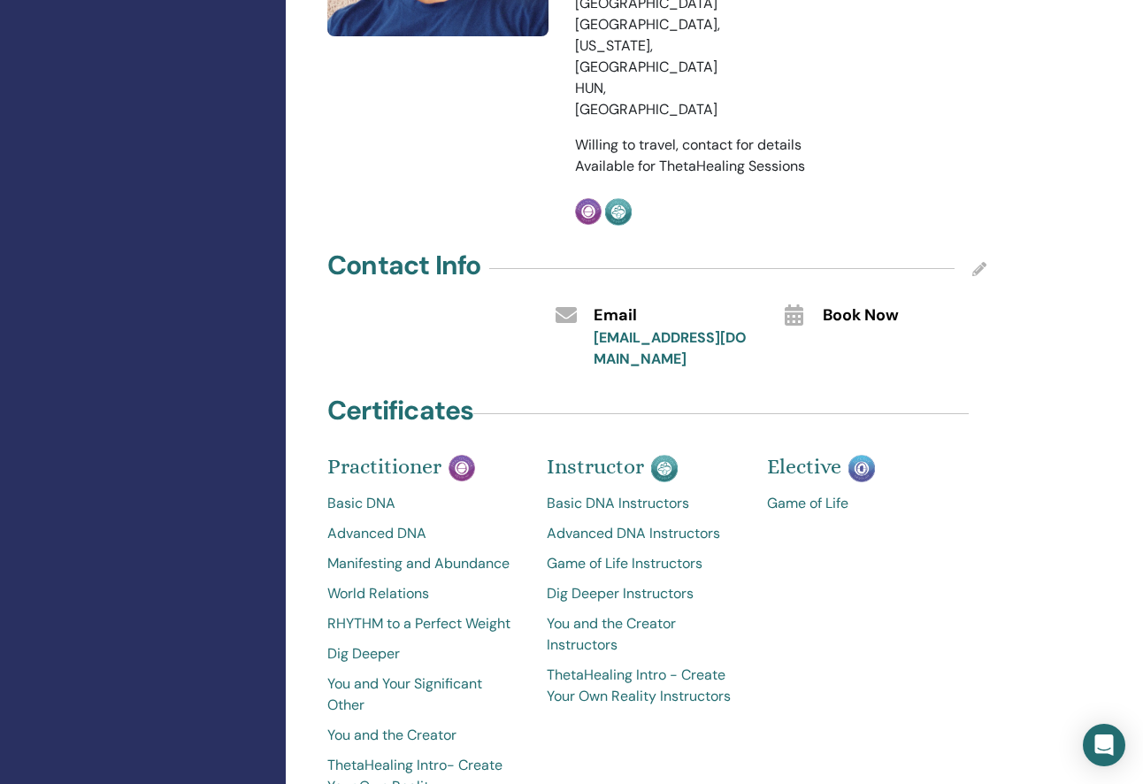
scroll to position [568, 0]
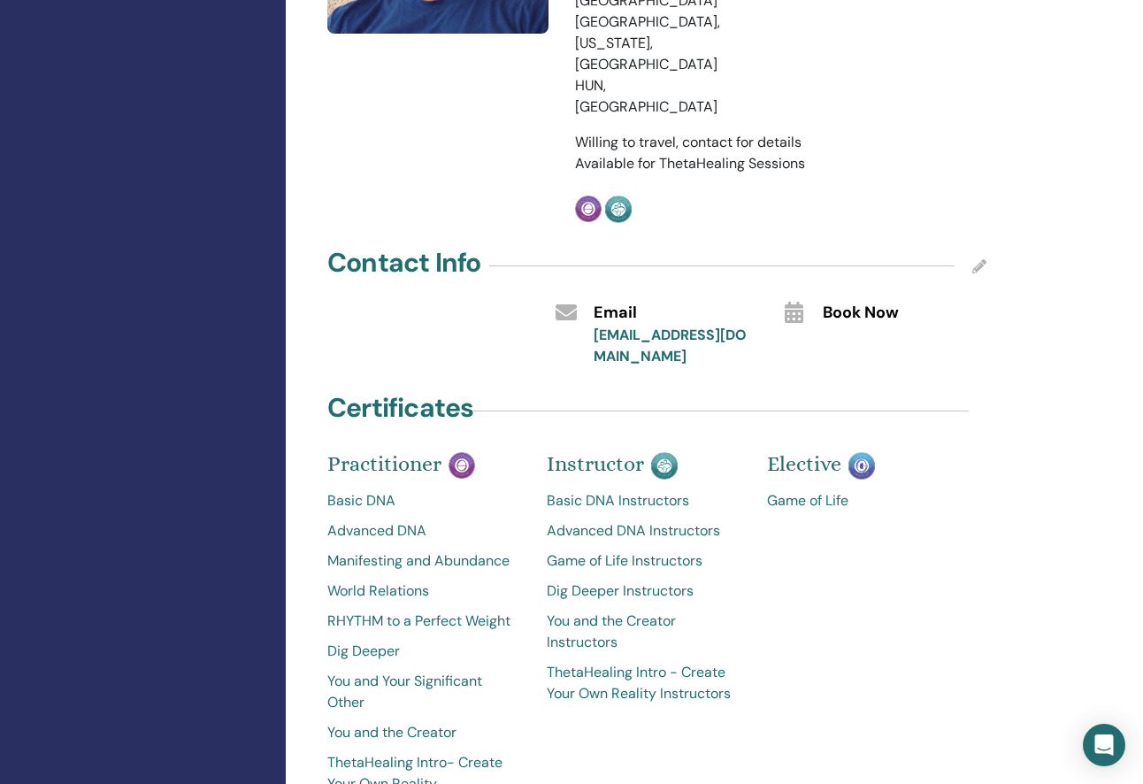
click at [799, 302] on icon at bounding box center [794, 312] width 19 height 21
click at [846, 302] on span "Book Now" at bounding box center [861, 313] width 76 height 23
click at [775, 297] on div at bounding box center [790, 311] width 38 height 29
click at [867, 302] on span "Book Now" at bounding box center [861, 313] width 76 height 23
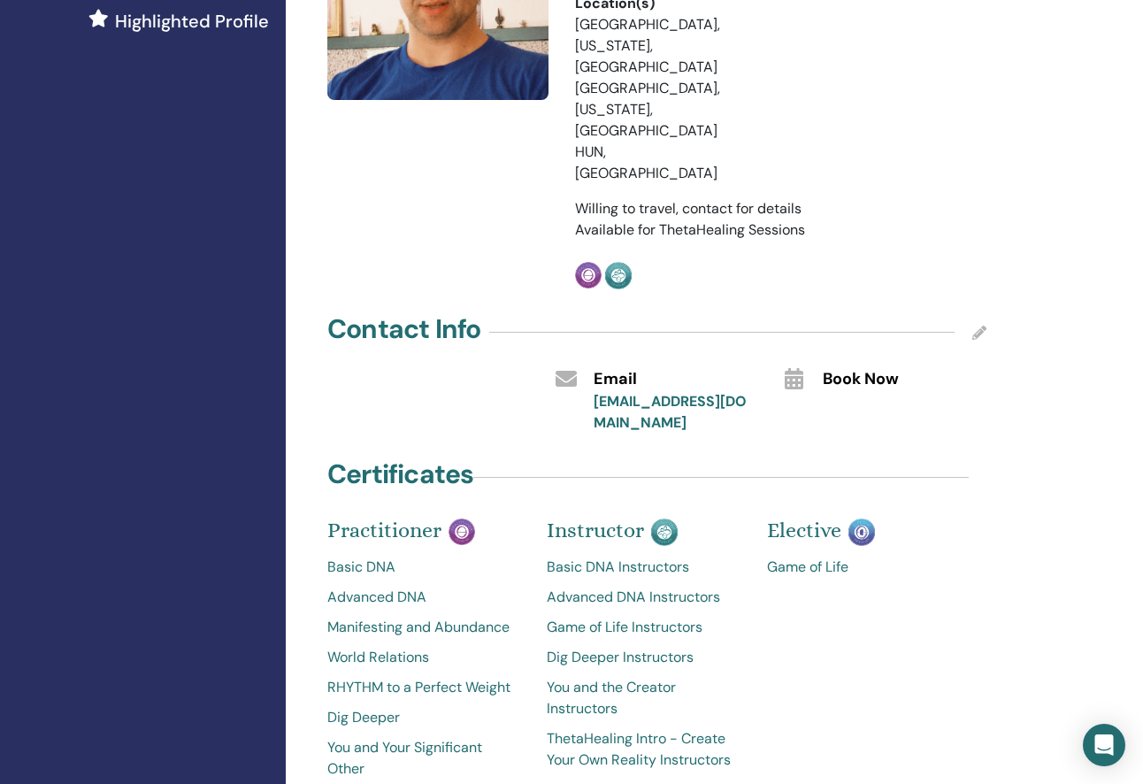
scroll to position [0, 0]
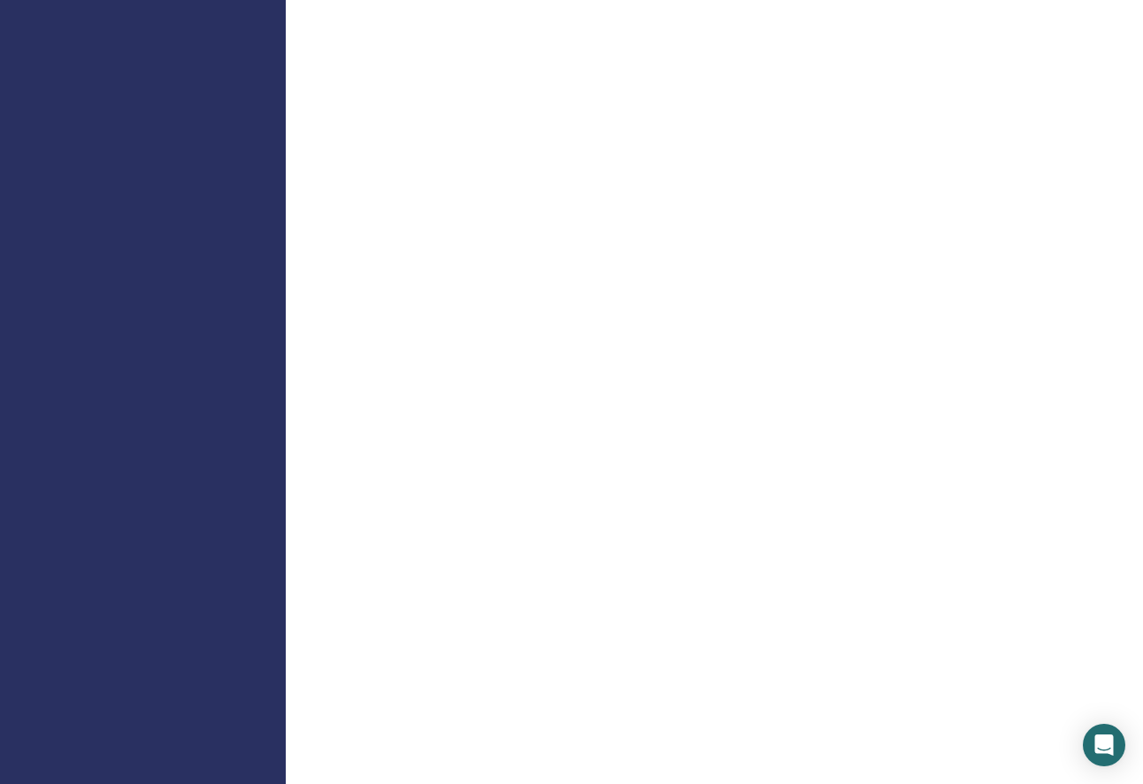
scroll to position [1300, 0]
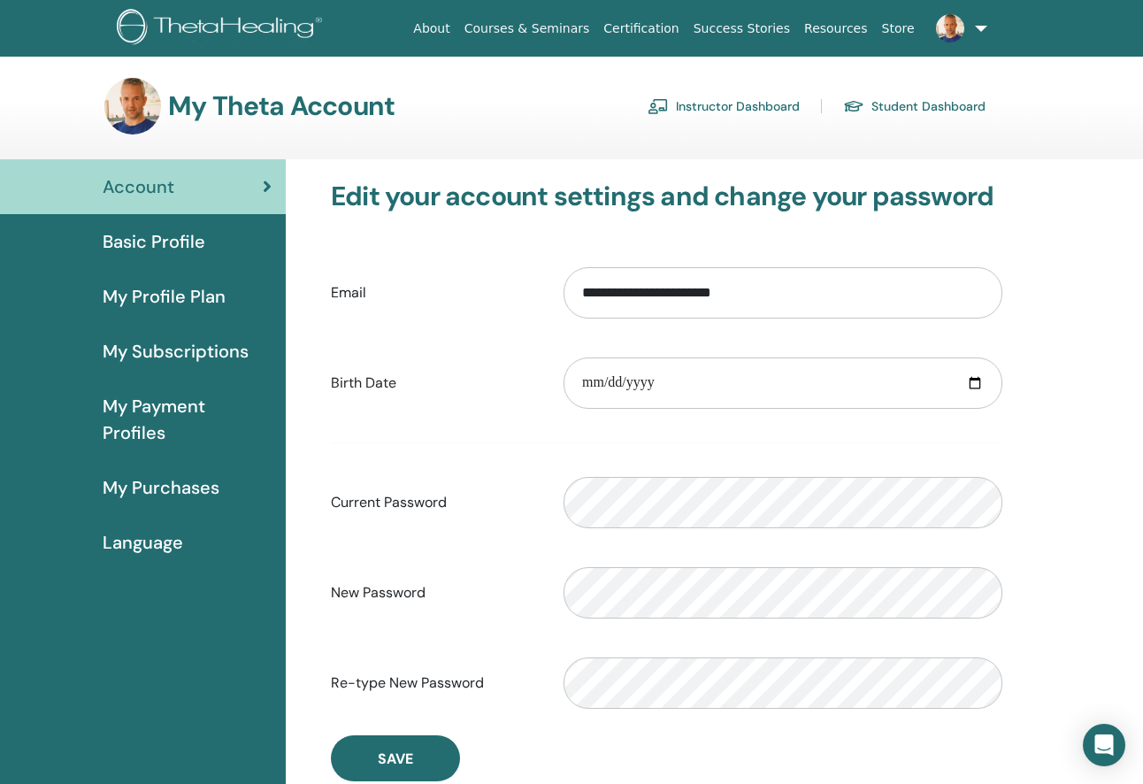
scroll to position [65, 0]
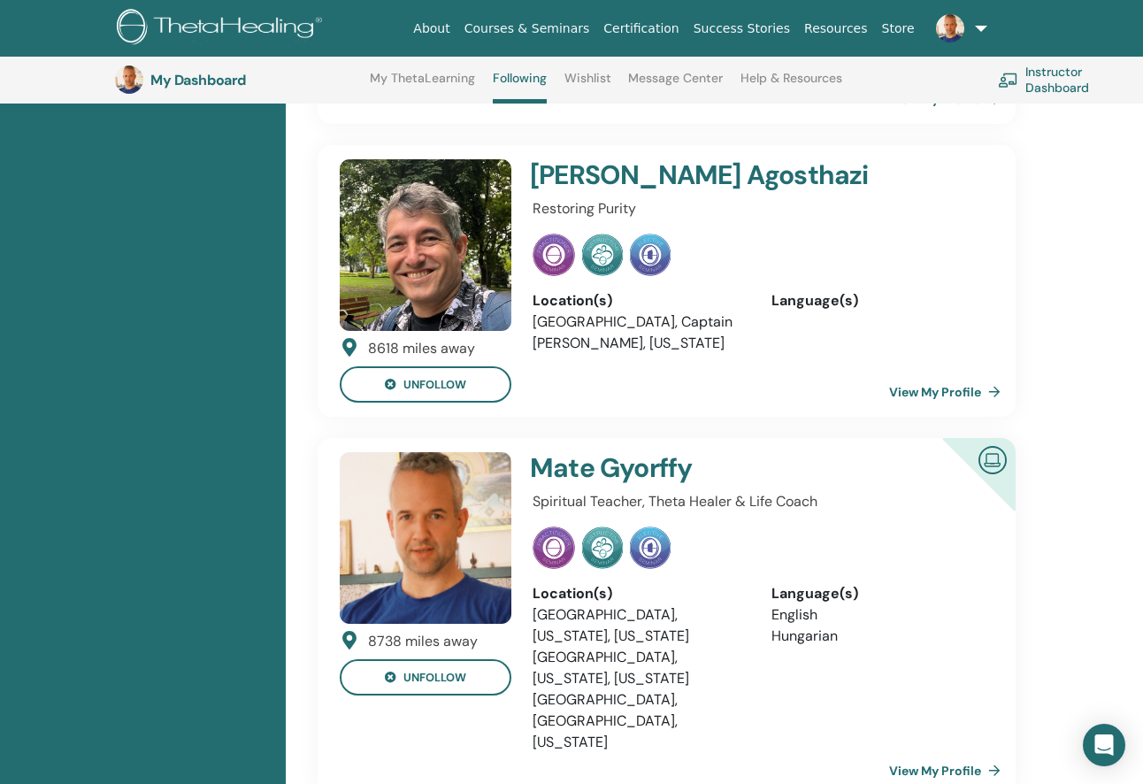
scroll to position [1956, 0]
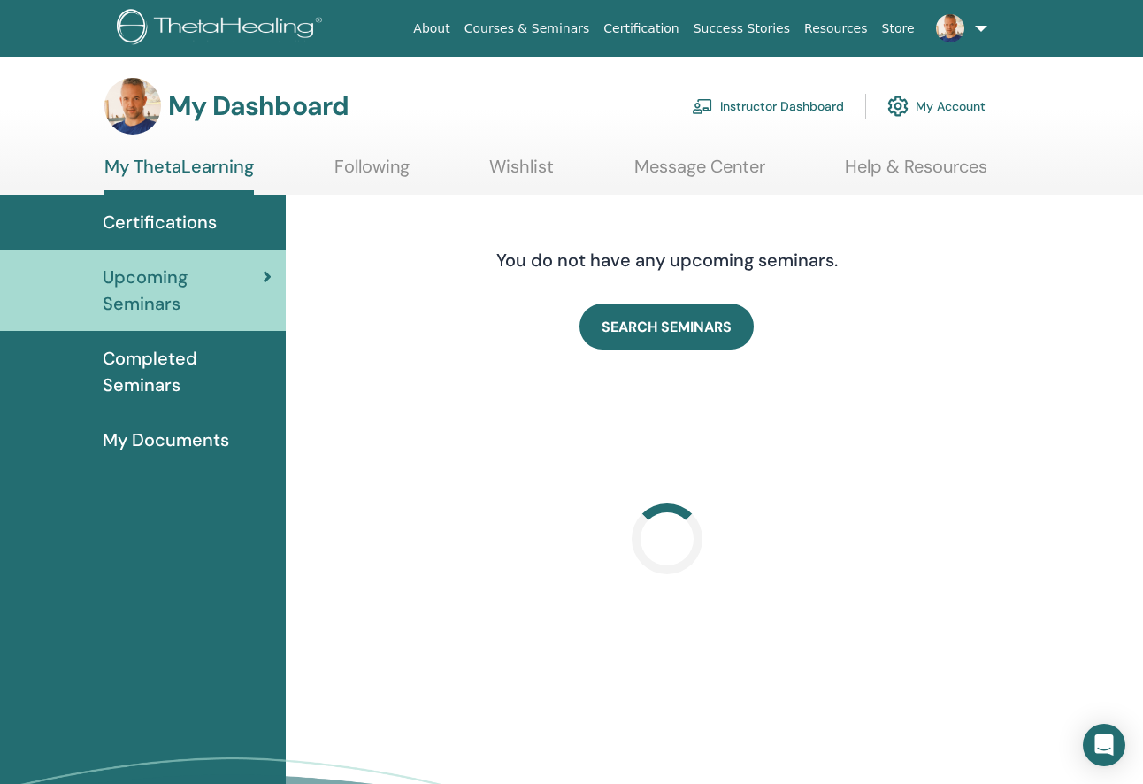
scroll to position [55, 0]
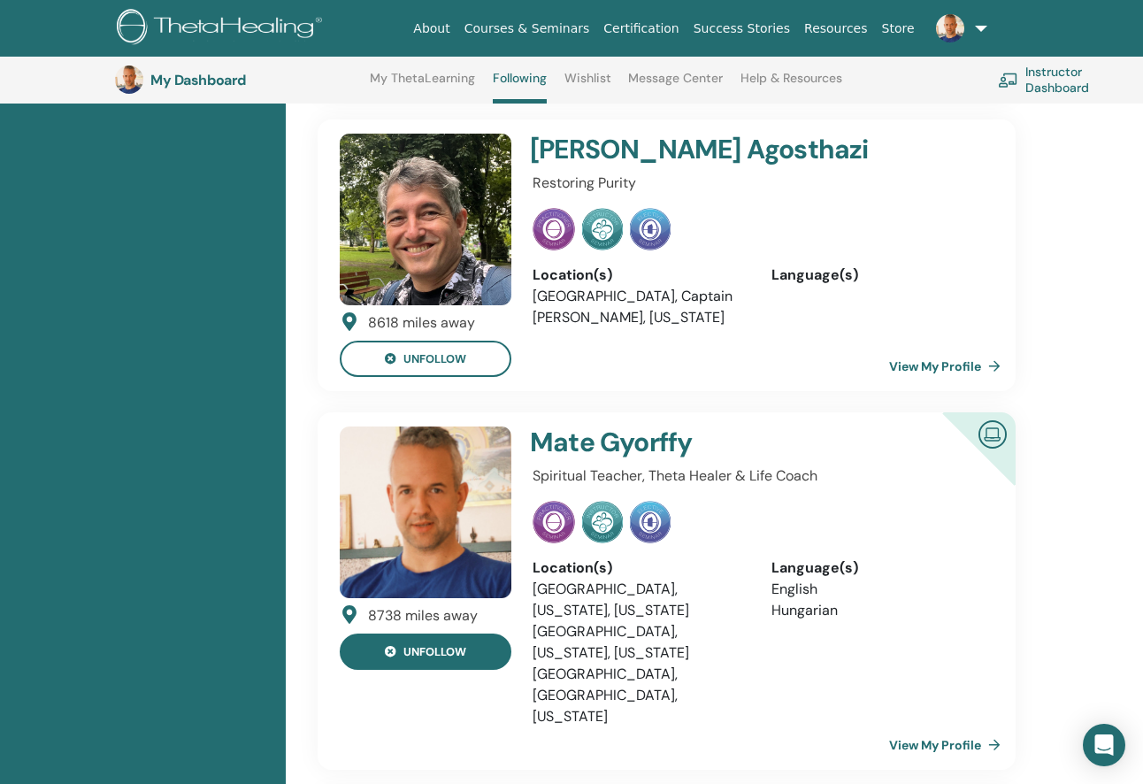
scroll to position [1981, 0]
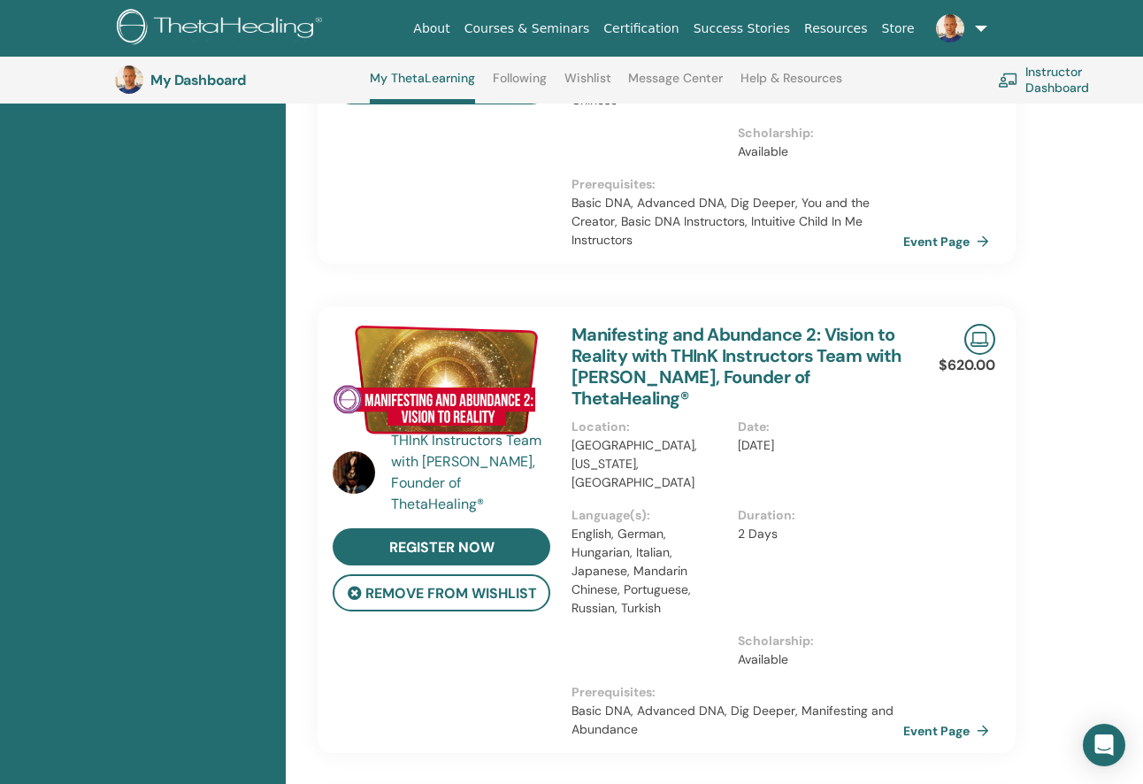
scroll to position [706, 0]
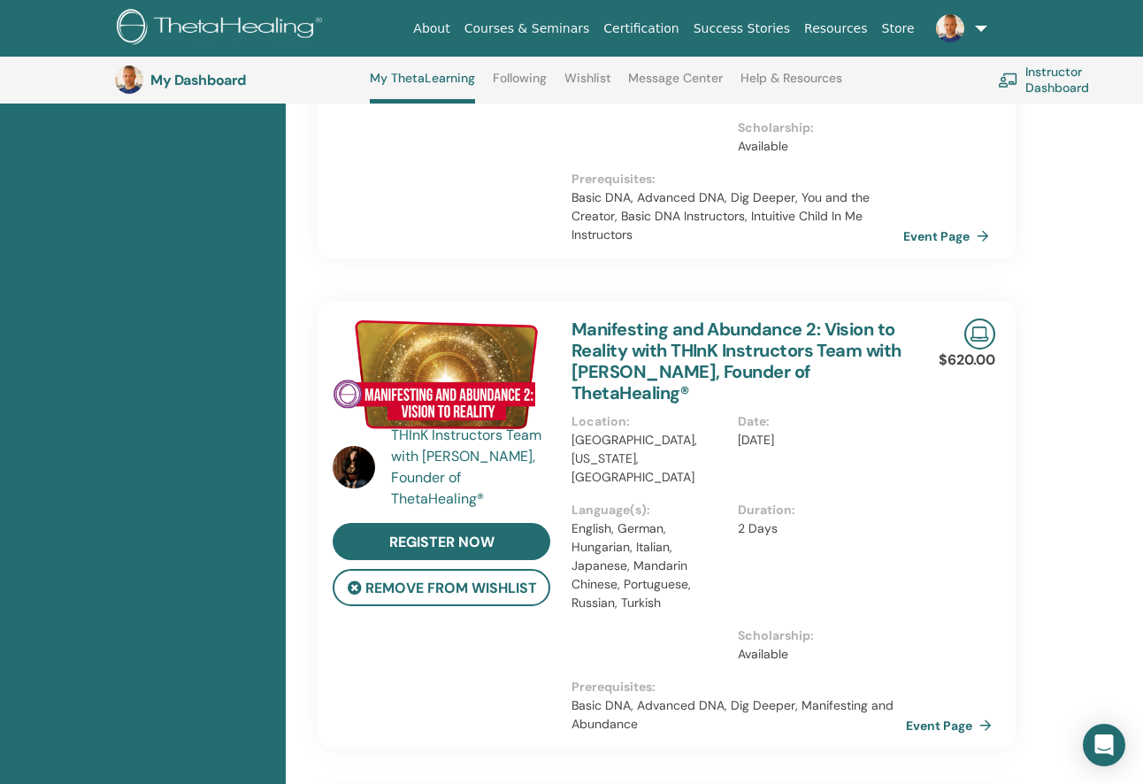
click at [944, 712] on link "Event Page" at bounding box center [952, 725] width 93 height 27
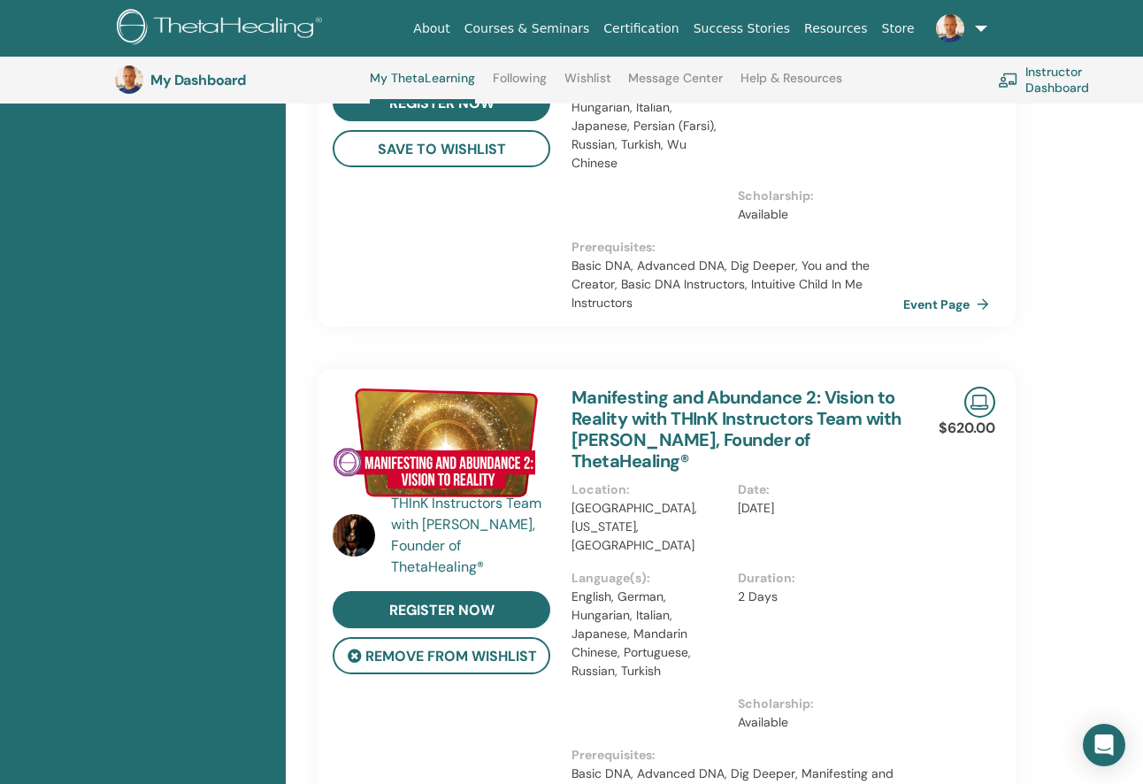
scroll to position [674, 0]
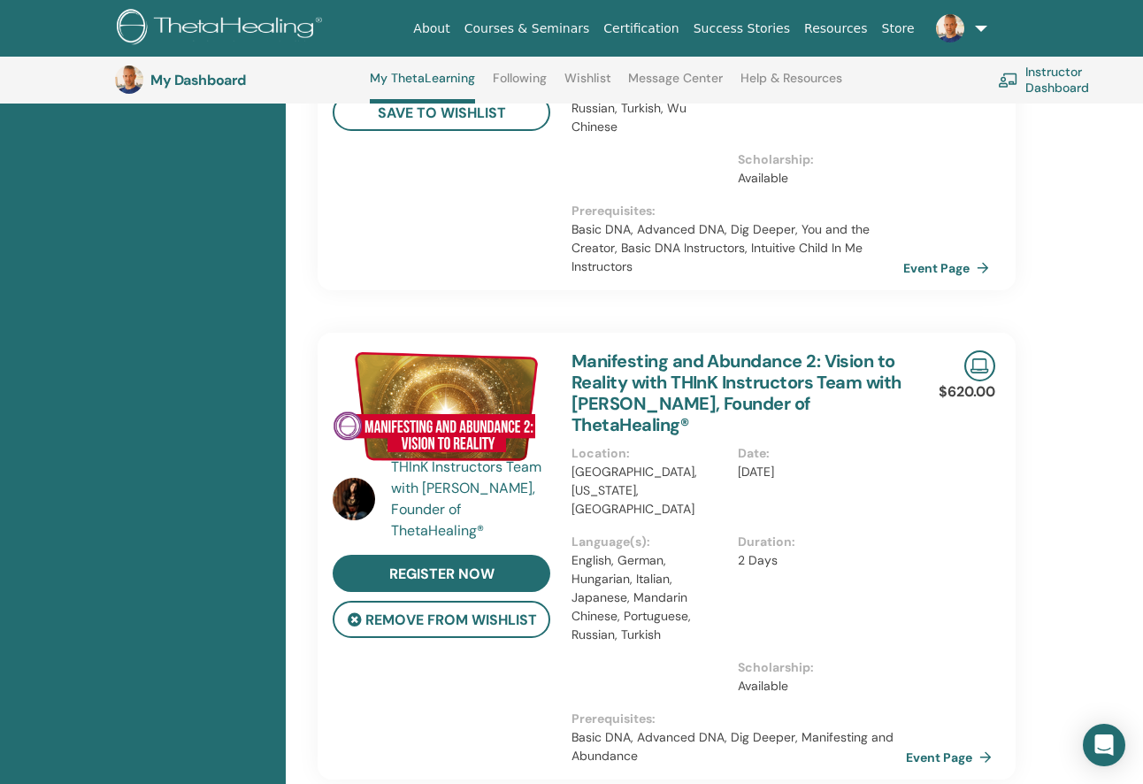
click at [917, 744] on link "Event Page" at bounding box center [952, 757] width 93 height 27
